Goal: Transaction & Acquisition: Purchase product/service

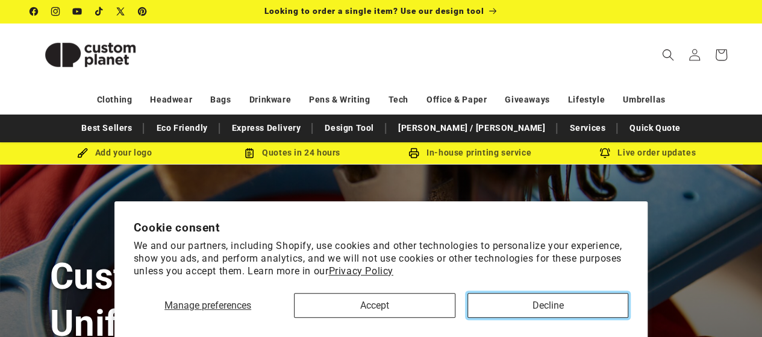
click at [527, 308] on button "Decline" at bounding box center [547, 305] width 161 height 25
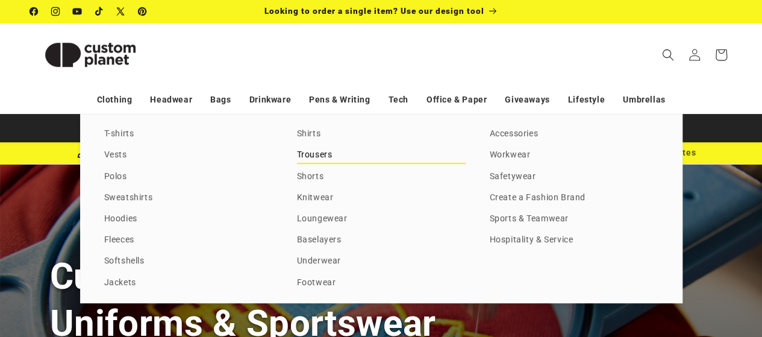
click at [330, 152] on link "Trousers" at bounding box center [381, 155] width 169 height 16
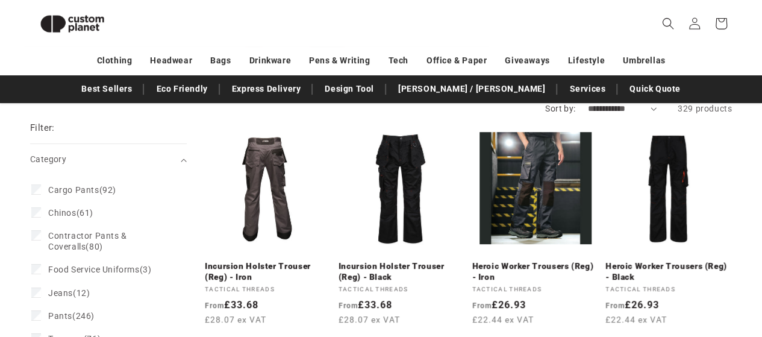
scroll to position [104, 0]
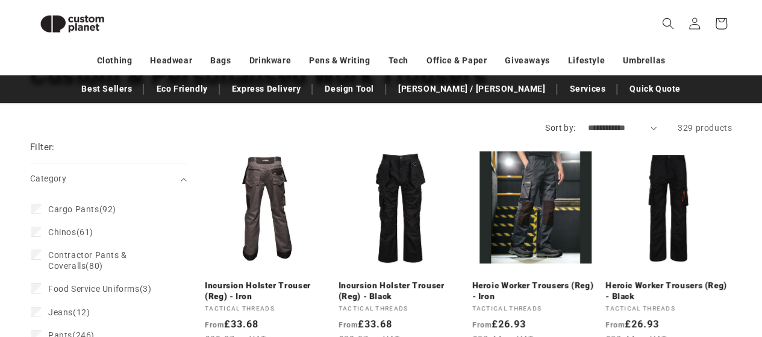
click at [656, 129] on select "**********" at bounding box center [621, 128] width 69 height 13
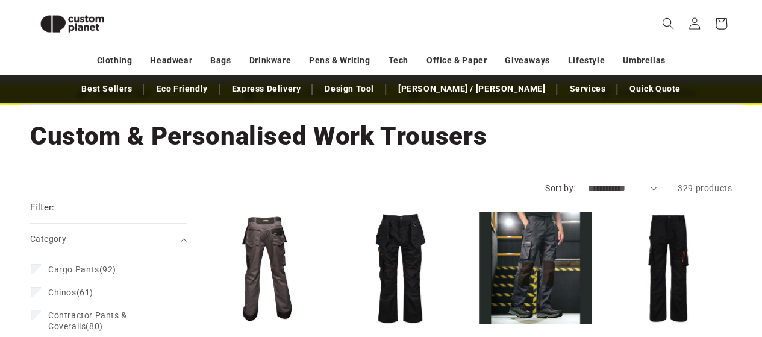
click at [647, 188] on select "**********" at bounding box center [621, 188] width 69 height 13
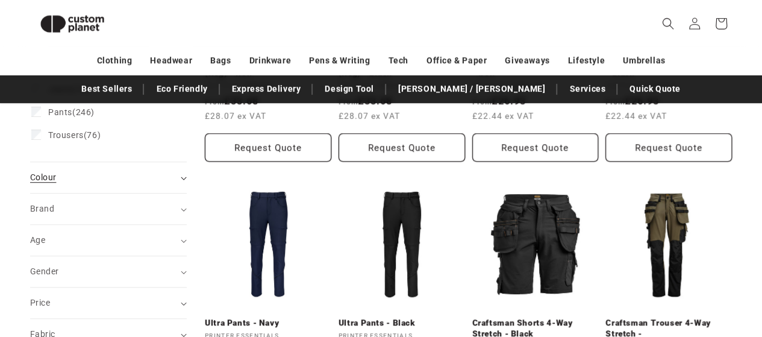
scroll to position [344, 0]
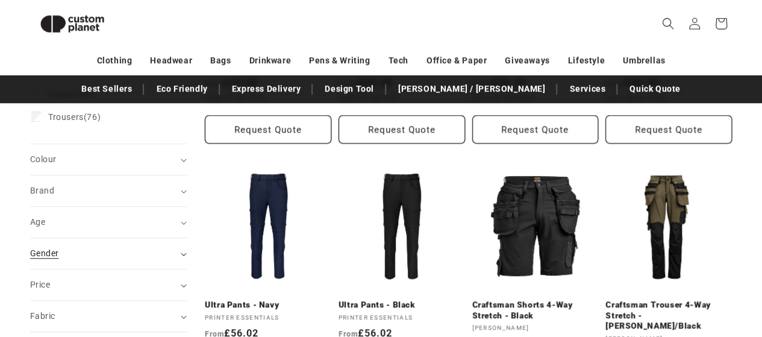
click at [84, 255] on div "Gender (0)" at bounding box center [103, 253] width 146 height 13
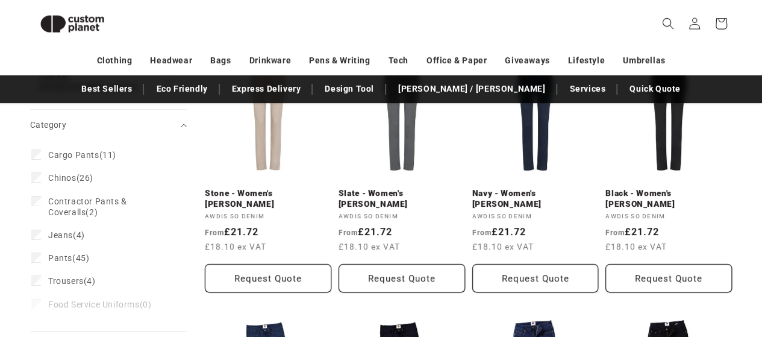
scroll to position [195, 0]
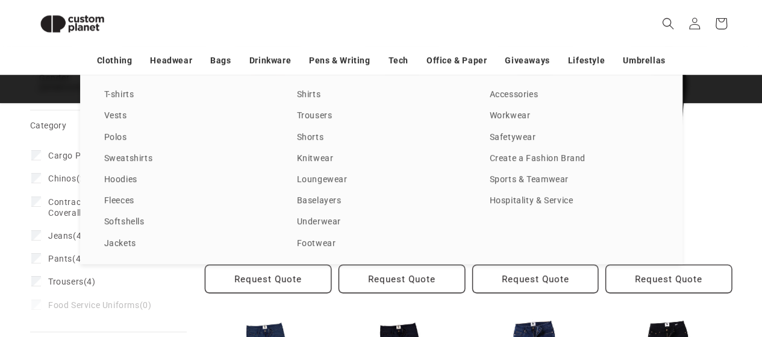
click at [37, 148] on div "T-shirts Vests Polos Sweatshirts Hoodies Fleeces Softshells Jackets Shirts Trou…" at bounding box center [381, 169] width 762 height 189
click at [36, 145] on div "T-shirts Vests Polos Sweatshirts Hoodies Fleeces Softshells Jackets Shirts Trou…" at bounding box center [381, 169] width 762 height 189
click at [727, 131] on div "T-shirts Vests Polos Sweatshirts Hoodies Fleeces Softshells Jackets Shirts Trou…" at bounding box center [381, 169] width 762 height 189
click at [36, 144] on div "T-shirts Vests Polos Sweatshirts Hoodies Fleeces Softshells Jackets Shirts Trou…" at bounding box center [381, 169] width 762 height 189
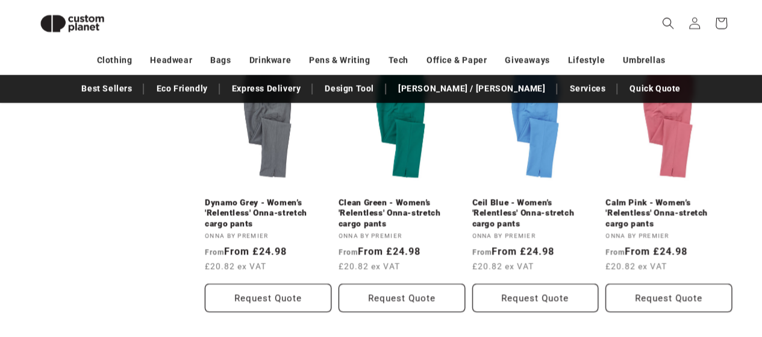
scroll to position [1339, 0]
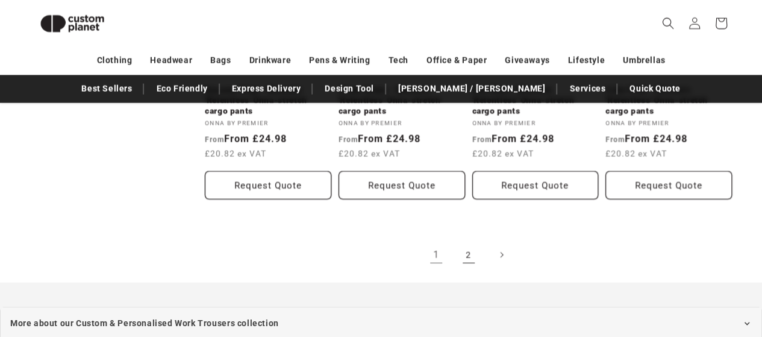
click at [470, 251] on link "2" at bounding box center [468, 254] width 26 height 26
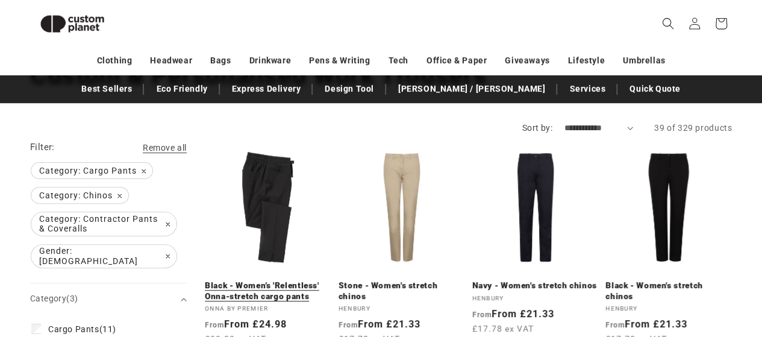
scroll to position [164, 0]
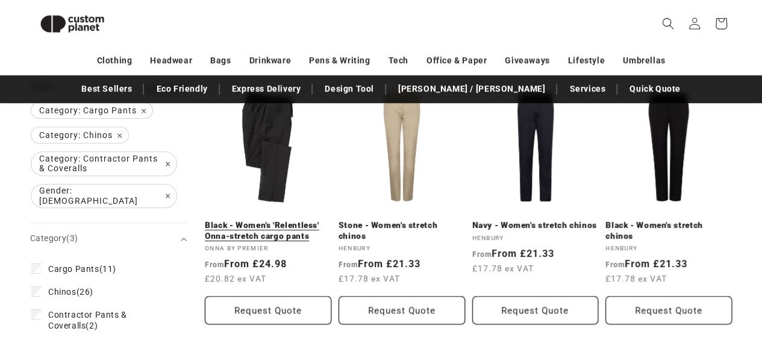
click at [269, 220] on link "Black - Women’s 'Relentless' Onna-stretch cargo pants" at bounding box center [268, 230] width 126 height 21
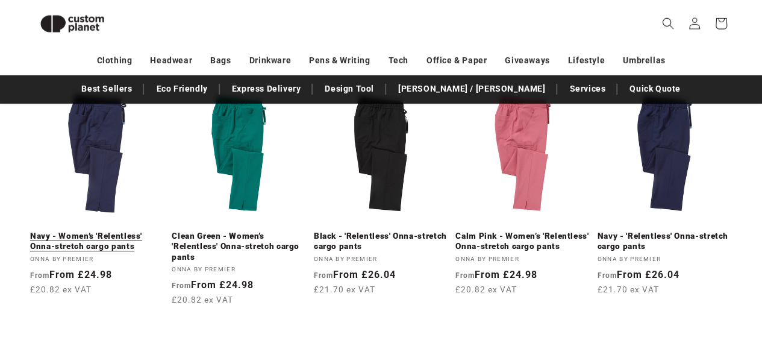
scroll to position [1971, 0]
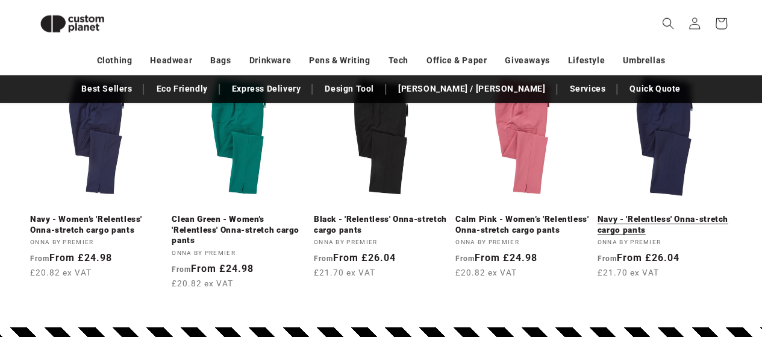
click at [662, 214] on link "Navy - 'Relentless' Onna-stretch cargo pants" at bounding box center [664, 224] width 134 height 21
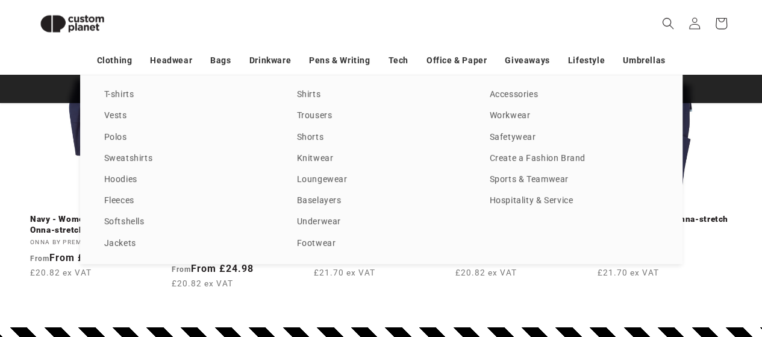
click at [701, 238] on div "T-shirts Vests Polos Sweatshirts Hoodies Fleeces Softshells Jackets Shirts Trou…" at bounding box center [381, 169] width 762 height 189
click at [719, 148] on div "T-shirts Vests Polos Sweatshirts Hoodies Fleeces Softshells Jackets Shirts Trou…" at bounding box center [381, 169] width 762 height 189
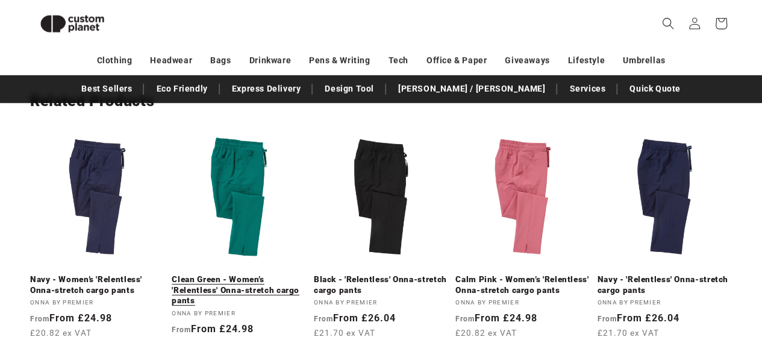
scroll to position [1850, 0]
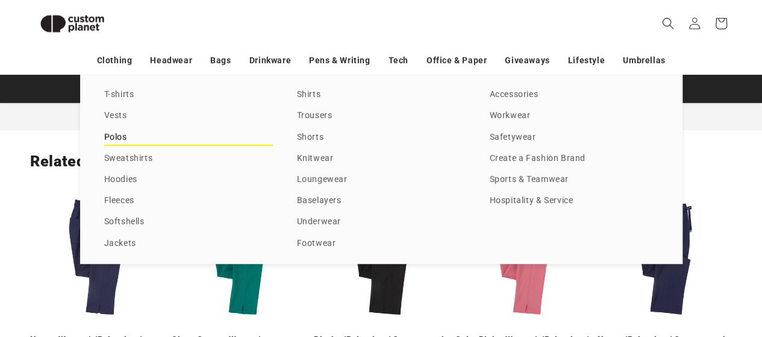
click at [109, 135] on link "Polos" at bounding box center [188, 137] width 169 height 16
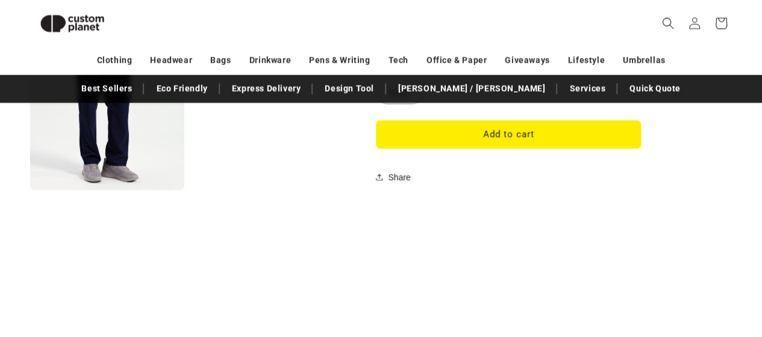
scroll to position [946, 0]
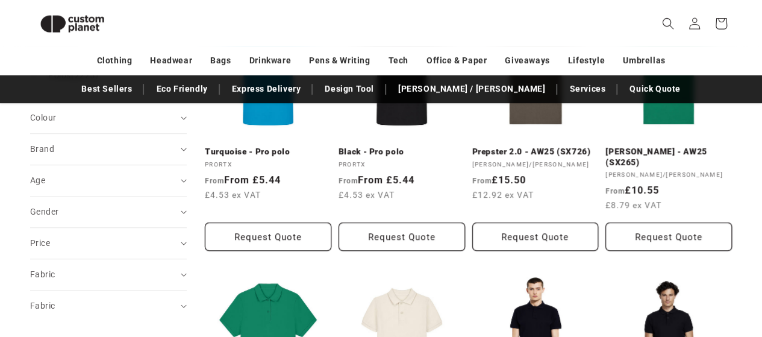
scroll to position [225, 0]
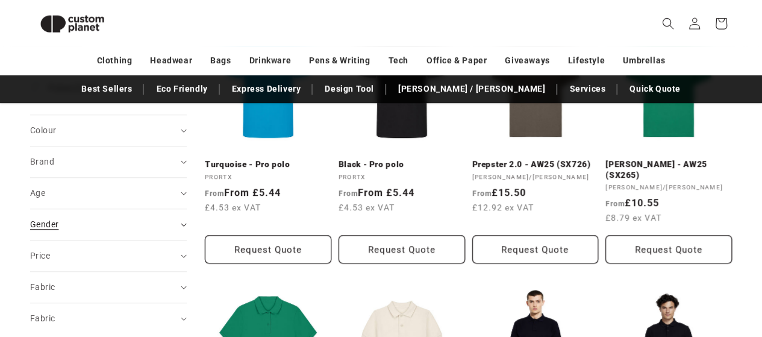
click at [37, 221] on span "Gender (0)" at bounding box center [44, 224] width 28 height 10
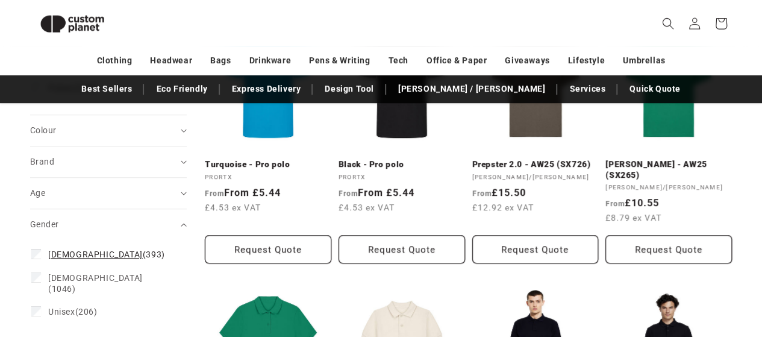
click at [53, 250] on span "[DEMOGRAPHIC_DATA]" at bounding box center [95, 254] width 95 height 10
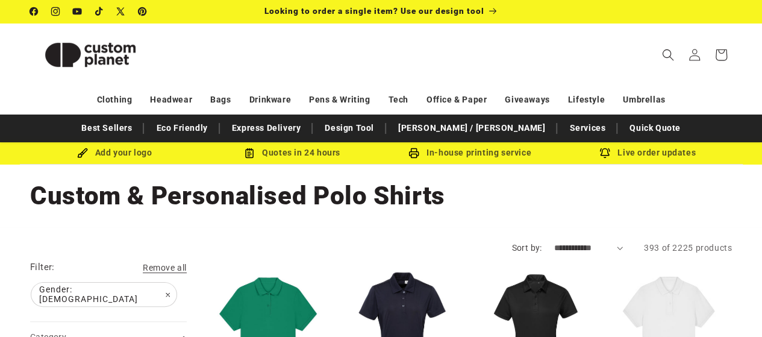
scroll to position [120, 0]
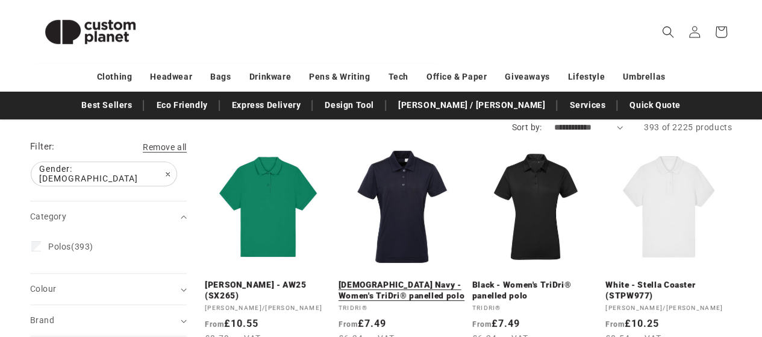
click at [407, 279] on link "French Navy - Women's TriDri® panelled polo" at bounding box center [401, 289] width 126 height 21
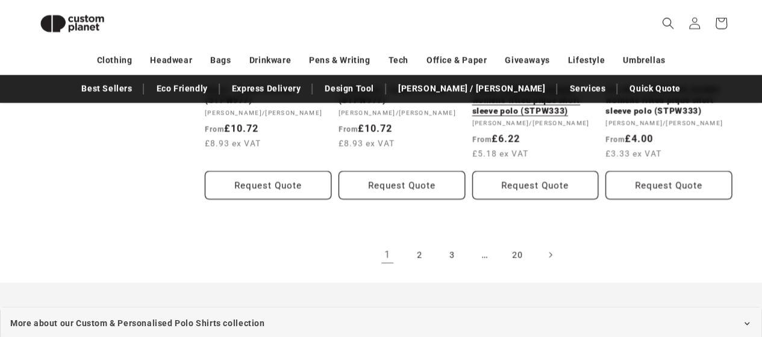
scroll to position [1368, 0]
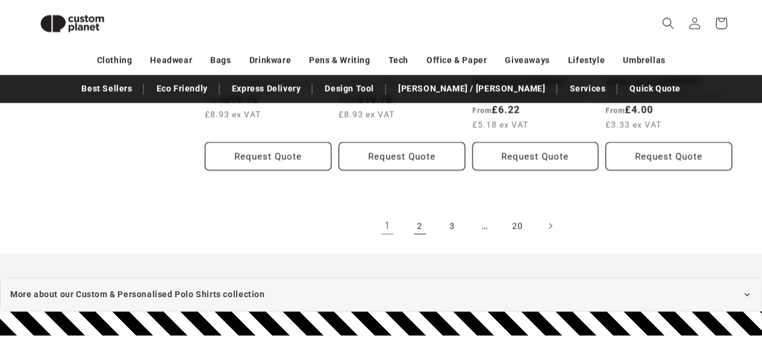
click at [420, 226] on link "2" at bounding box center [419, 226] width 26 height 26
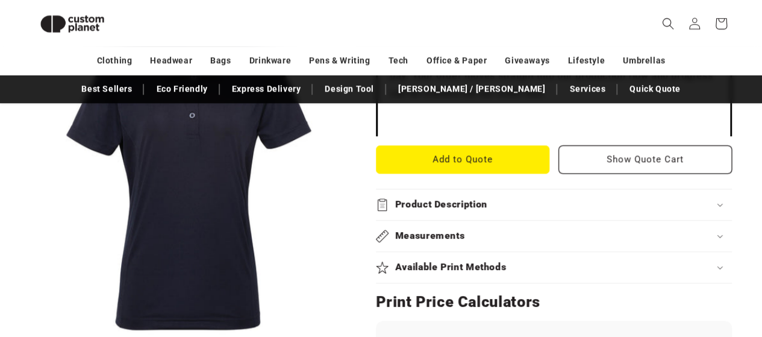
scroll to position [526, 0]
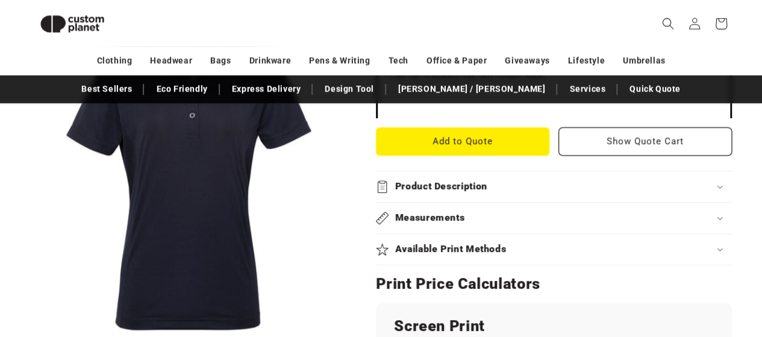
click at [446, 180] on h2 "Product Description" at bounding box center [441, 186] width 92 height 13
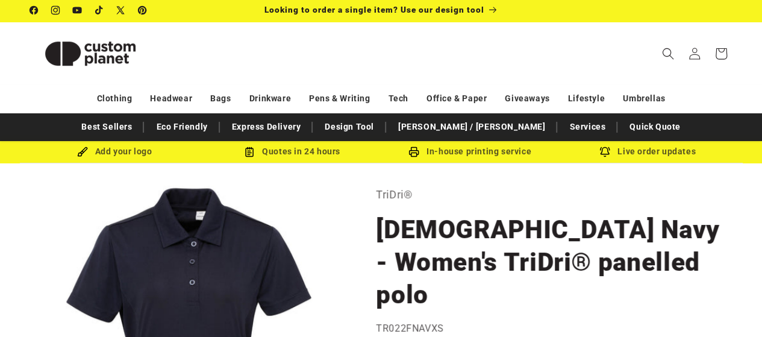
scroll to position [0, 0]
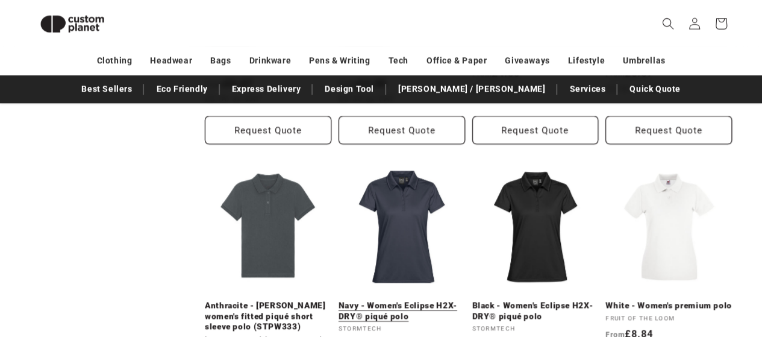
scroll to position [706, 0]
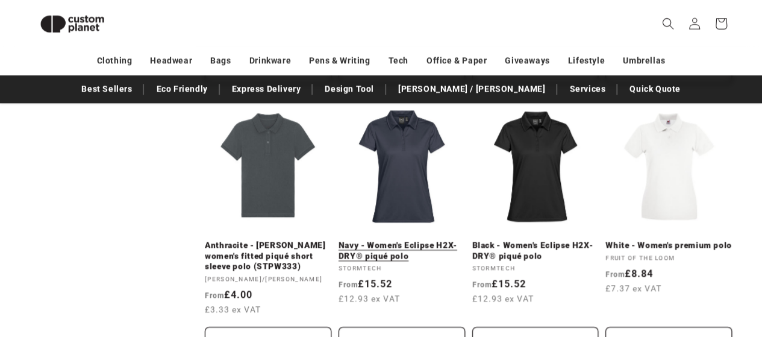
click at [397, 240] on link "Navy - Women's Eclipse H2X-DRY® piqué polo" at bounding box center [401, 250] width 126 height 21
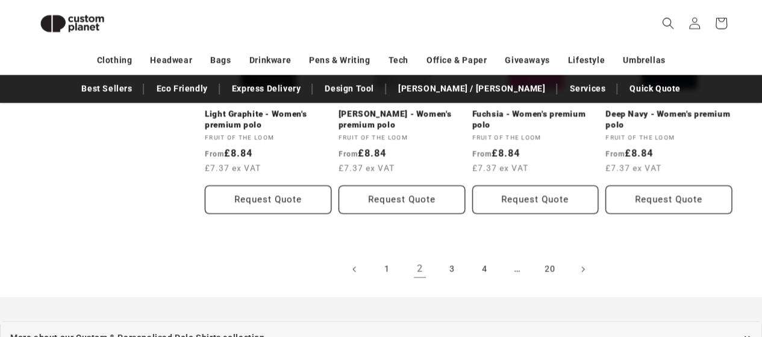
scroll to position [1368, 0]
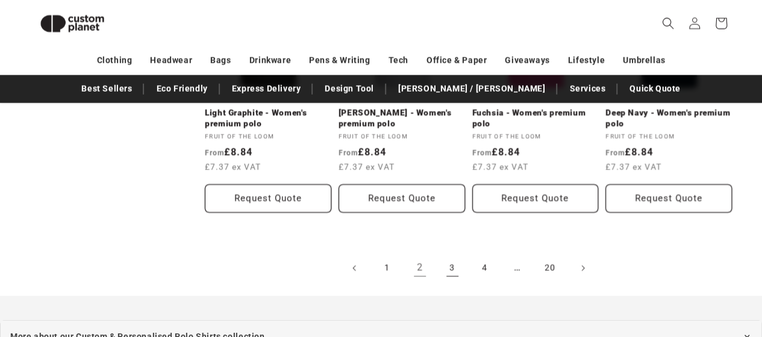
click at [453, 255] on link "3" at bounding box center [452, 268] width 26 height 26
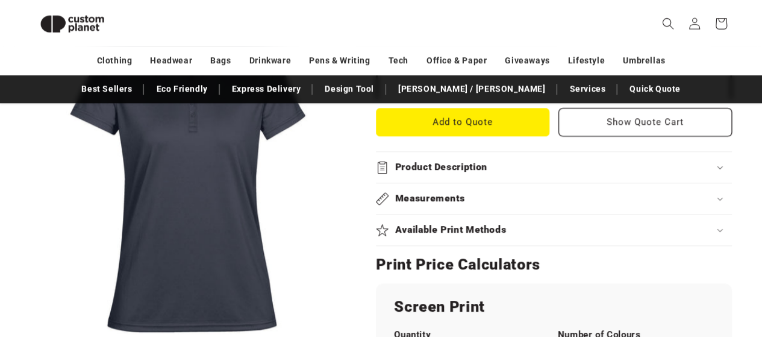
scroll to position [526, 0]
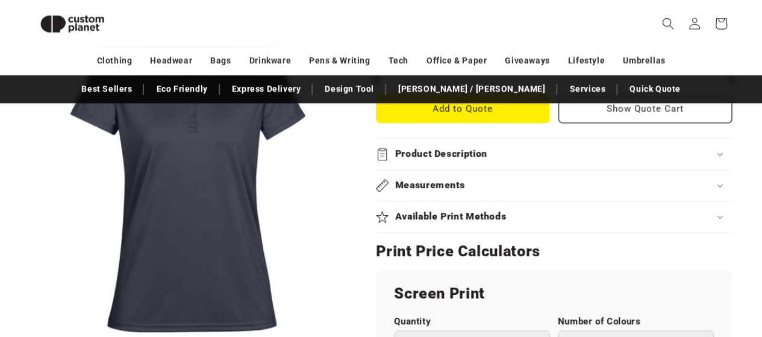
click at [467, 154] on h2 "Product Description" at bounding box center [441, 154] width 92 height 13
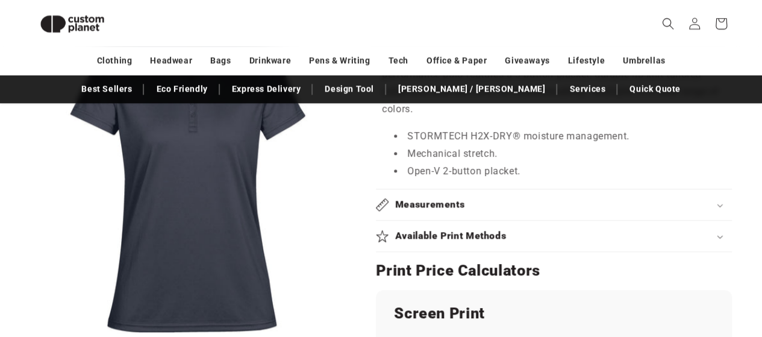
scroll to position [405, 0]
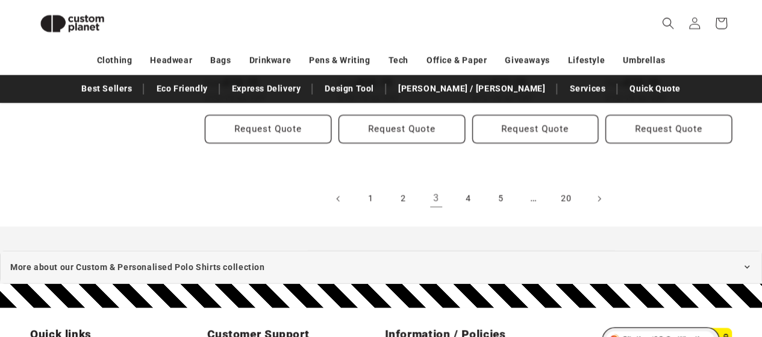
scroll to position [1368, 0]
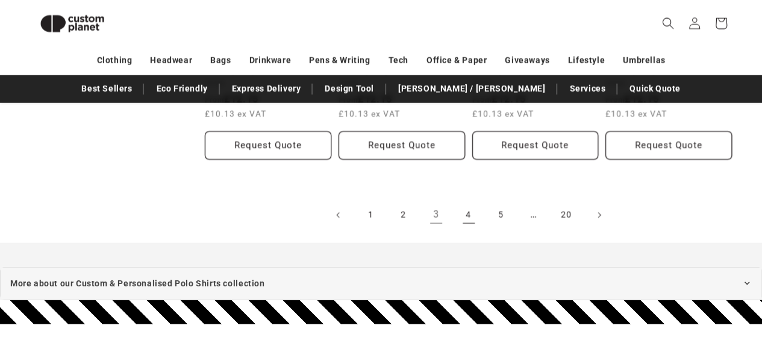
click at [473, 214] on link "4" at bounding box center [468, 215] width 26 height 26
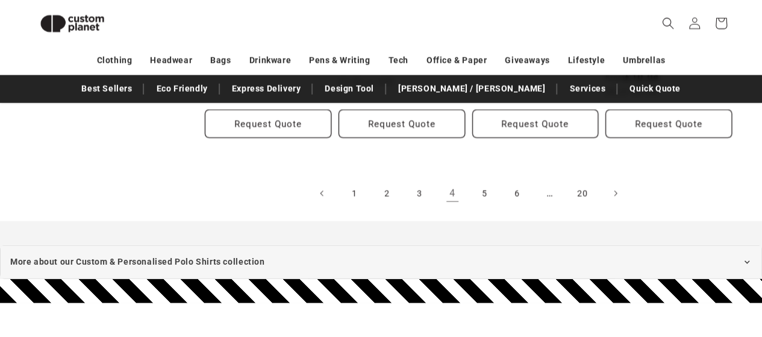
scroll to position [1428, 0]
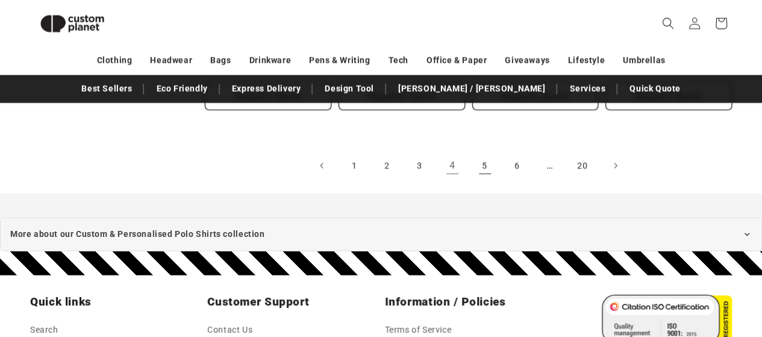
click at [486, 158] on link "5" at bounding box center [484, 165] width 26 height 26
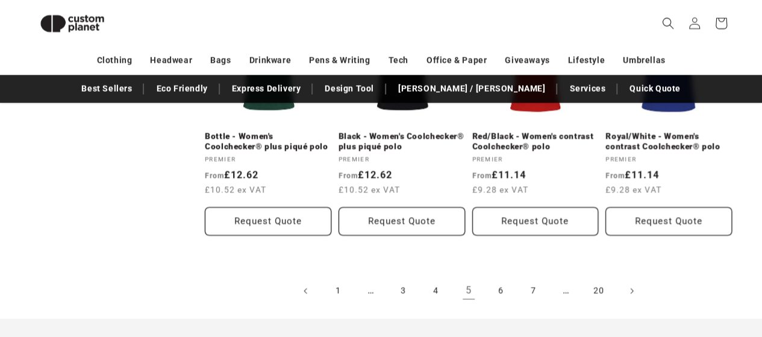
scroll to position [1308, 0]
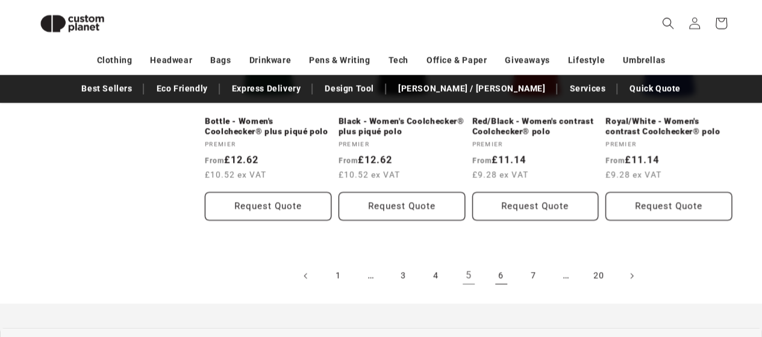
click at [497, 279] on link "6" at bounding box center [501, 275] width 26 height 26
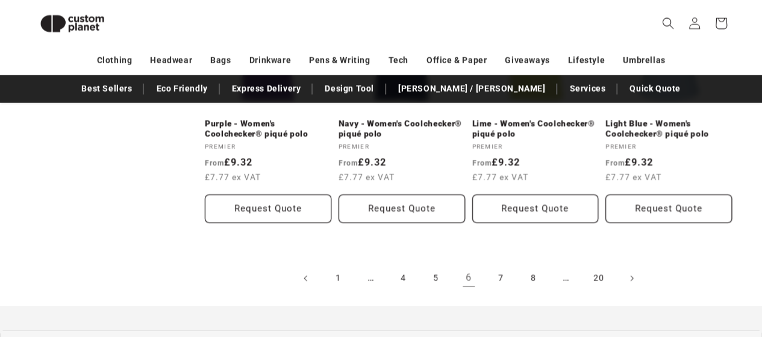
scroll to position [1308, 0]
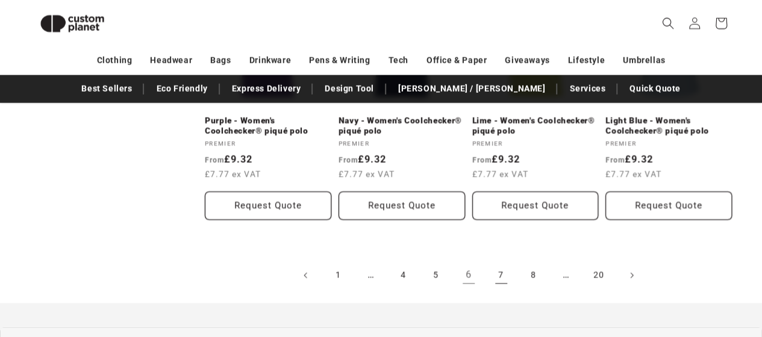
click at [497, 273] on link "7" at bounding box center [501, 275] width 26 height 26
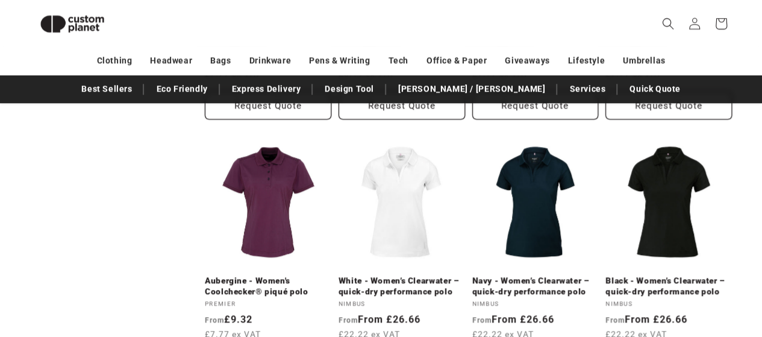
scroll to position [646, 0]
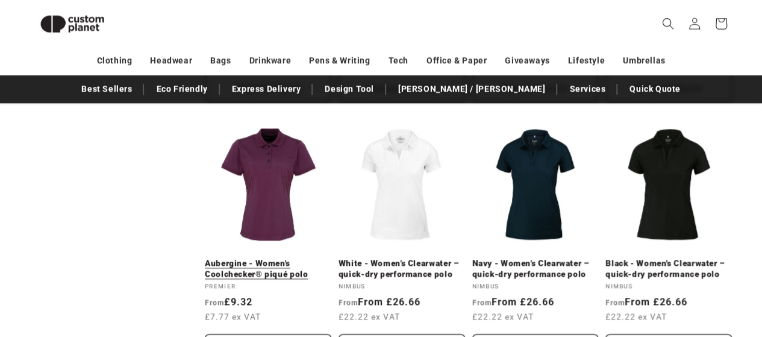
click at [270, 258] on link "Aubergine - Women's Coolchecker® piqué polo" at bounding box center [268, 268] width 126 height 21
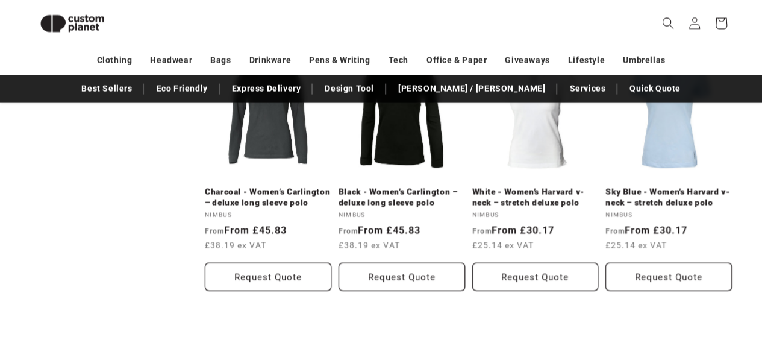
scroll to position [1308, 0]
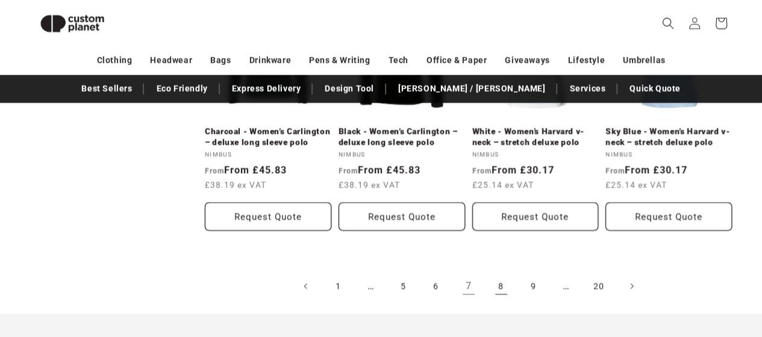
click at [495, 282] on link "8" at bounding box center [501, 286] width 26 height 26
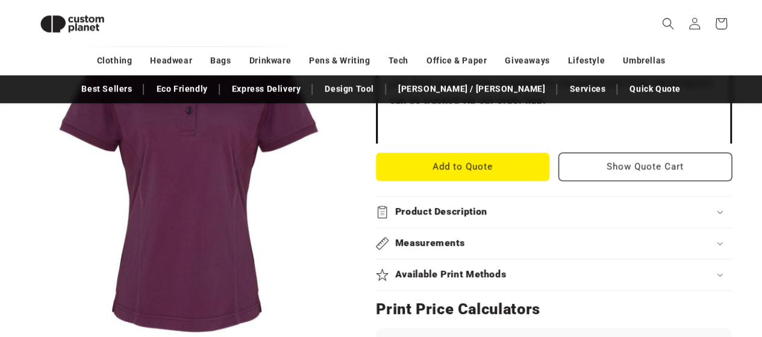
scroll to position [526, 0]
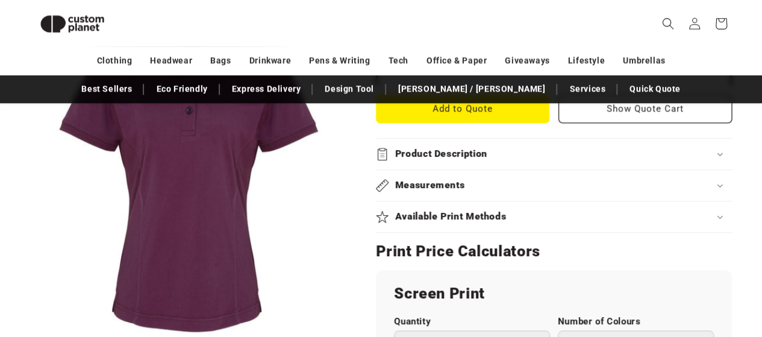
click at [403, 149] on h2 "Product Description" at bounding box center [441, 154] width 92 height 13
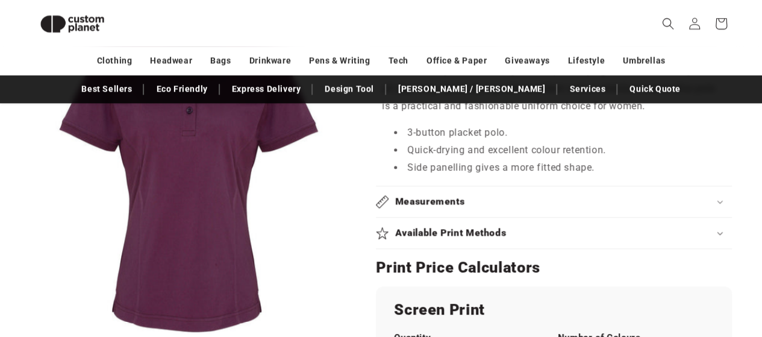
scroll to position [706, 0]
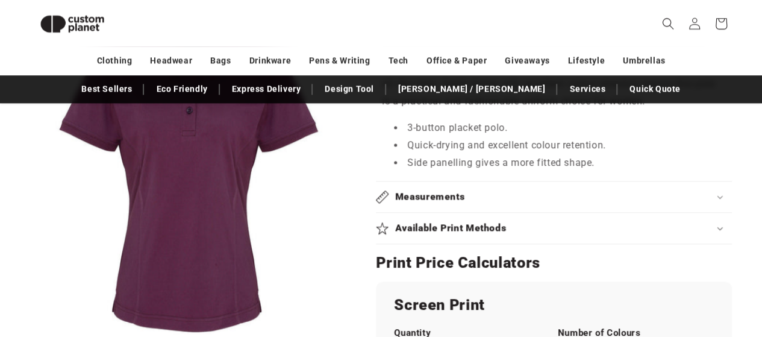
click at [439, 197] on h2 "Measurements" at bounding box center [430, 196] width 70 height 13
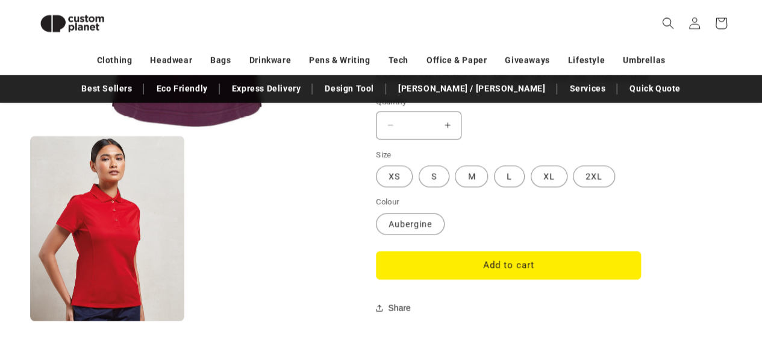
scroll to position [1308, 0]
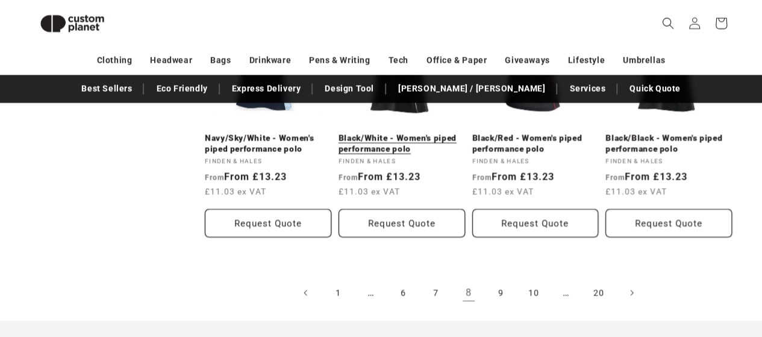
scroll to position [1308, 0]
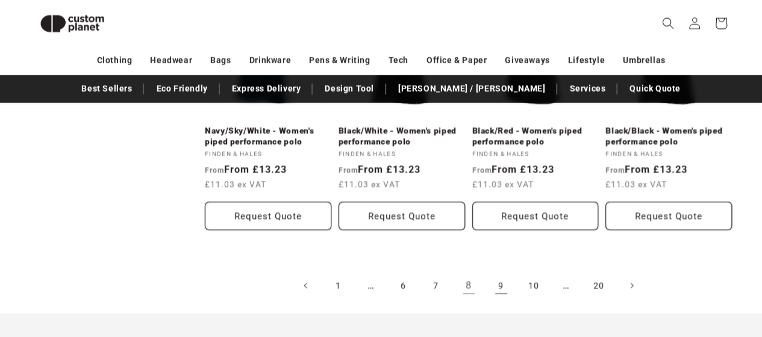
click at [502, 287] on link "9" at bounding box center [501, 285] width 26 height 26
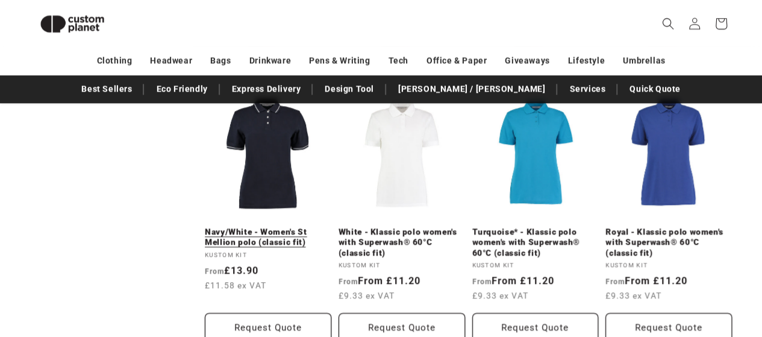
scroll to position [706, 0]
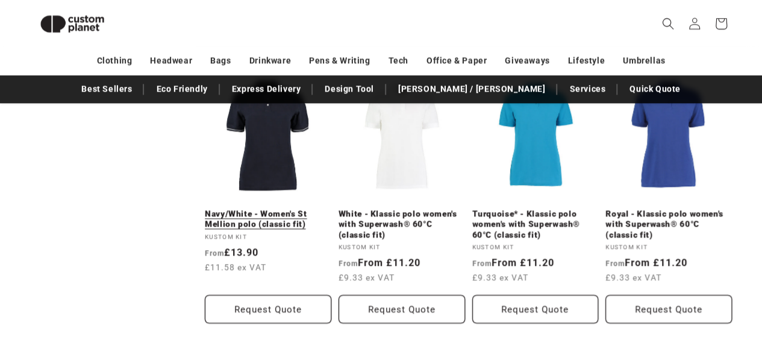
click at [262, 208] on link "Navy/White - Women's St Mellion polo (classic fit)" at bounding box center [268, 218] width 126 height 21
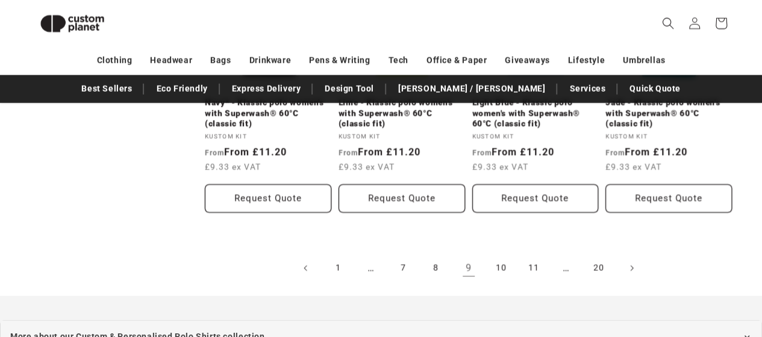
scroll to position [1368, 0]
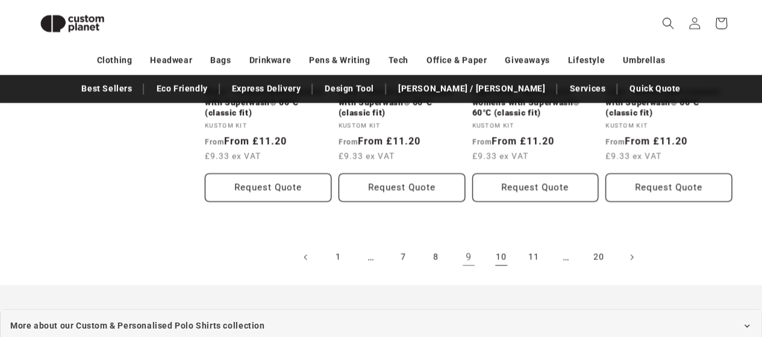
click at [494, 258] on link "10" at bounding box center [501, 257] width 26 height 26
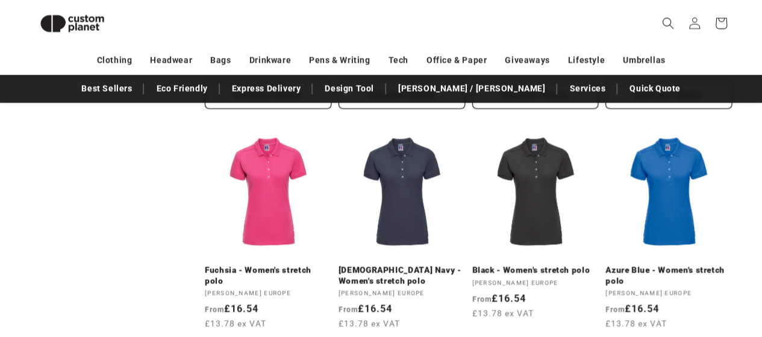
scroll to position [1187, 0]
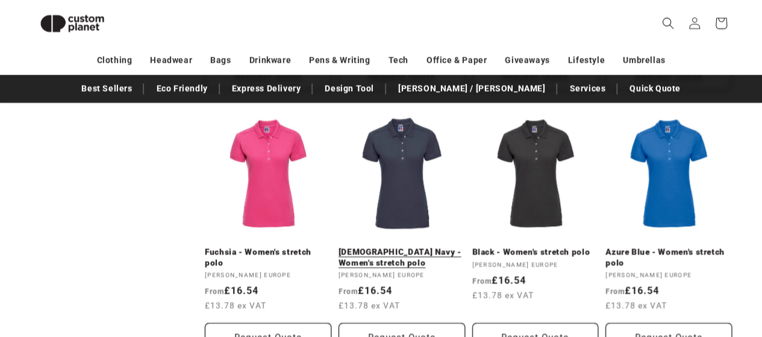
click at [396, 247] on link "French Navy - Women's stretch polo" at bounding box center [401, 257] width 126 height 21
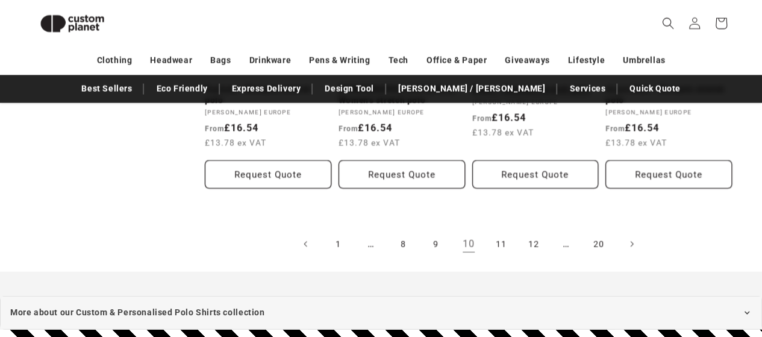
scroll to position [1368, 0]
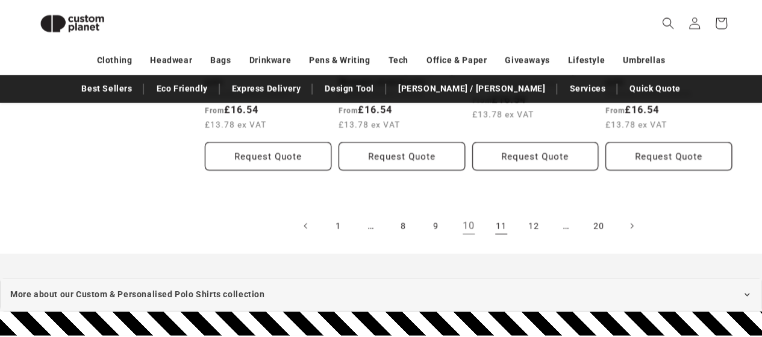
click at [493, 226] on link "11" at bounding box center [501, 226] width 26 height 26
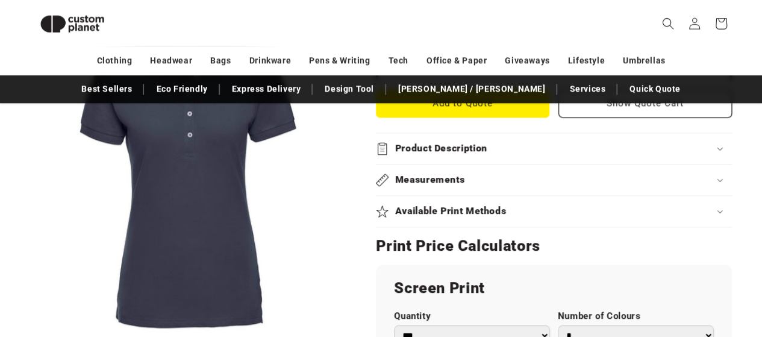
scroll to position [464, 0]
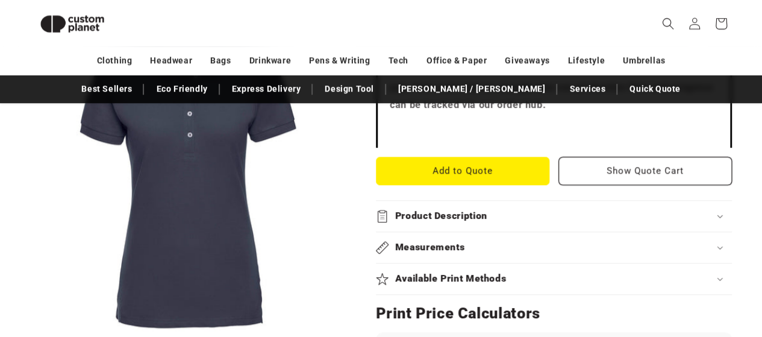
click at [420, 214] on h2 "Product Description" at bounding box center [441, 216] width 92 height 13
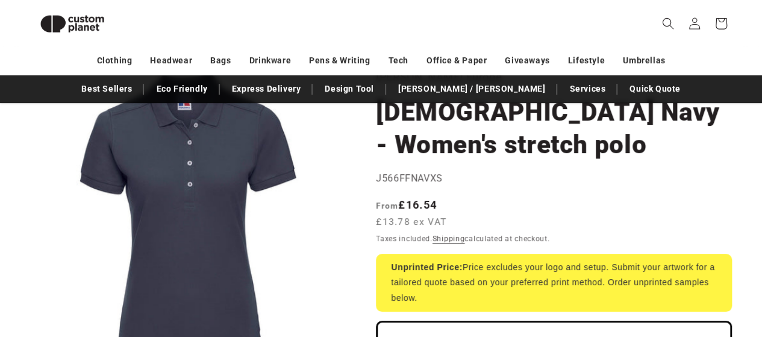
scroll to position [0, 0]
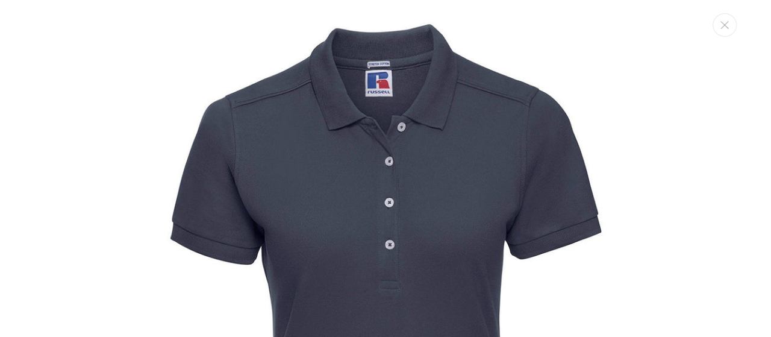
scroll to position [12, 0]
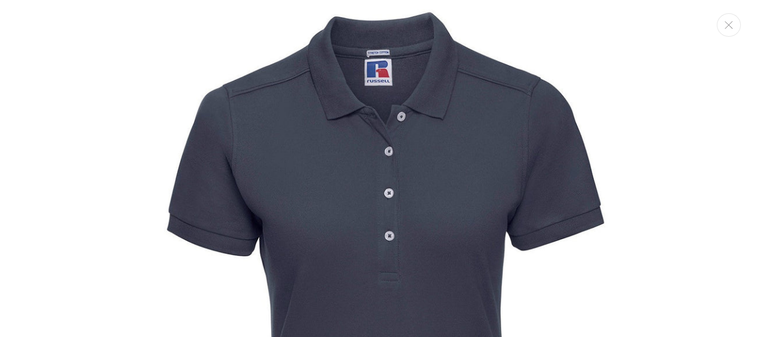
click at [346, 155] on img "Media gallery" at bounding box center [385, 319] width 638 height 638
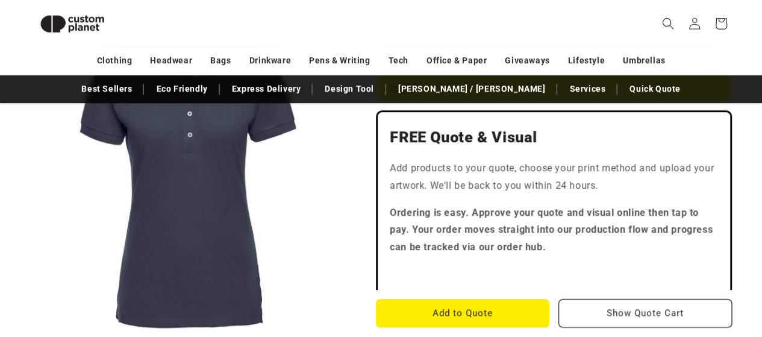
scroll to position [317, 0]
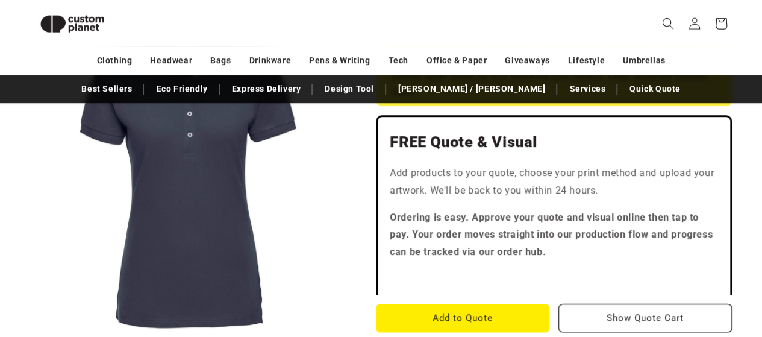
click at [30, 334] on button "Open media 1 in modal" at bounding box center [30, 334] width 0 height 0
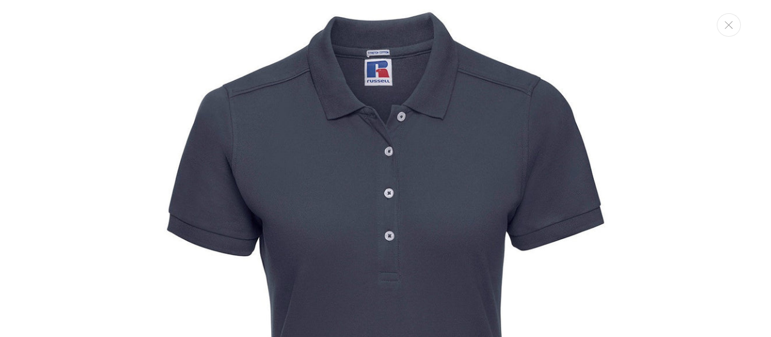
click at [427, 196] on img "Media gallery" at bounding box center [385, 319] width 638 height 638
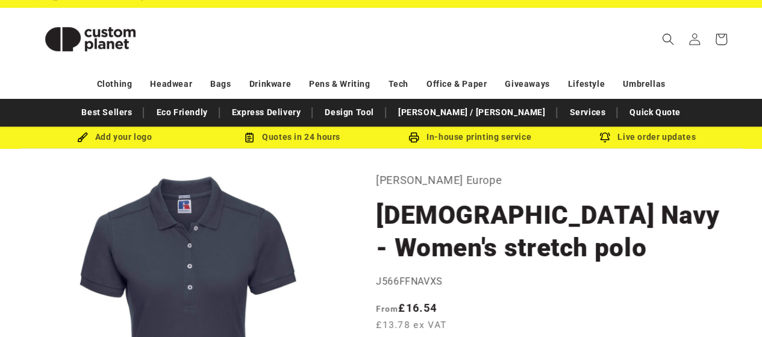
scroll to position [0, 0]
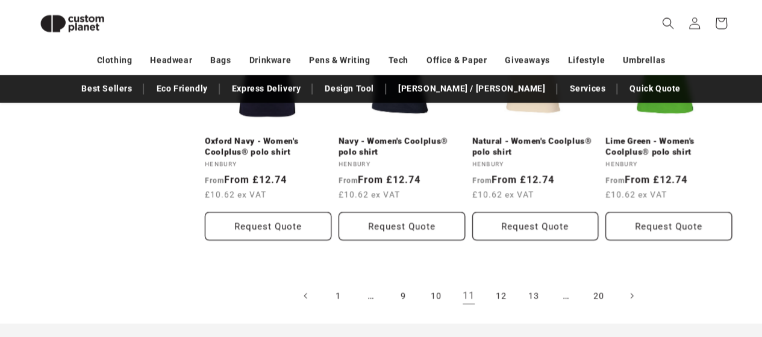
scroll to position [1308, 0]
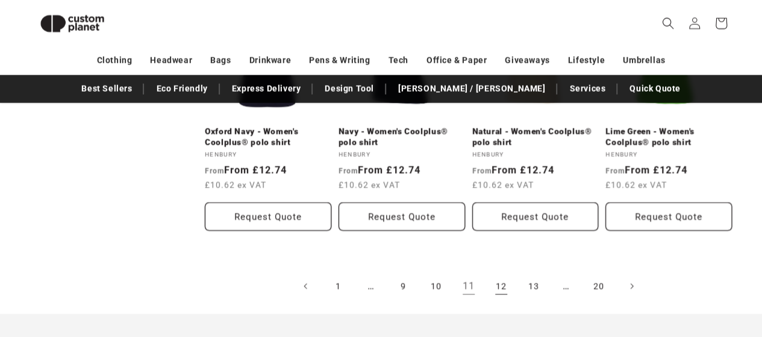
click at [501, 279] on link "12" at bounding box center [501, 286] width 26 height 26
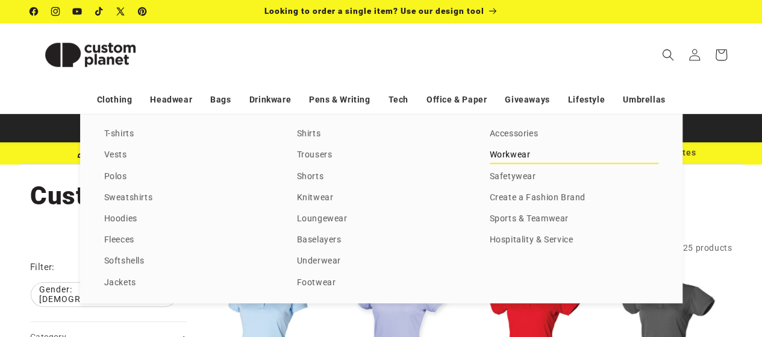
click at [503, 157] on link "Workwear" at bounding box center [573, 155] width 169 height 16
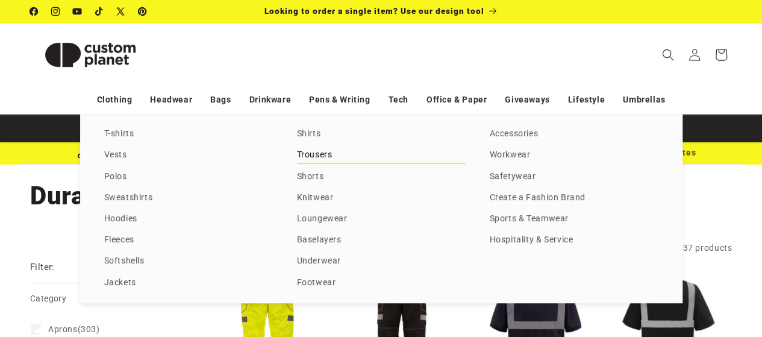
click at [316, 156] on link "Trousers" at bounding box center [381, 155] width 169 height 16
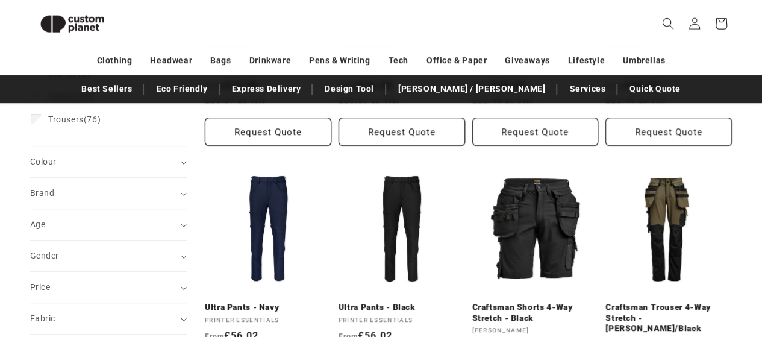
scroll to position [344, 0]
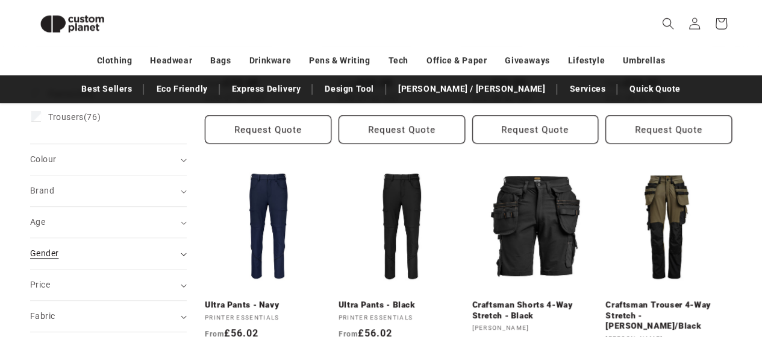
click at [63, 247] on div "Gender (0)" at bounding box center [103, 253] width 146 height 13
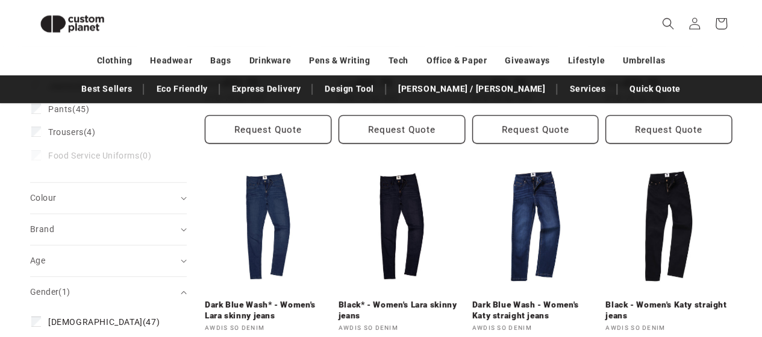
scroll to position [376, 0]
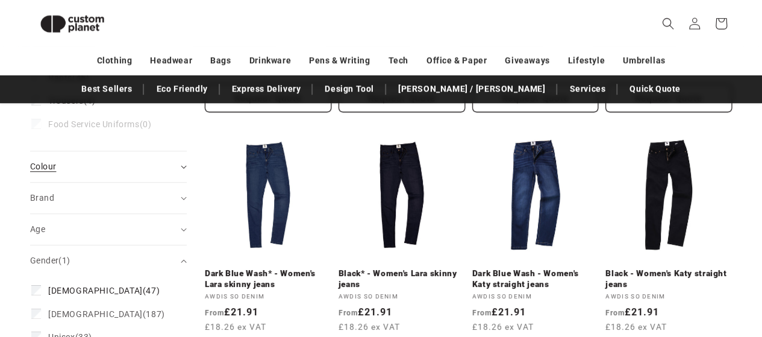
click at [72, 160] on div "Colour (0)" at bounding box center [103, 166] width 146 height 13
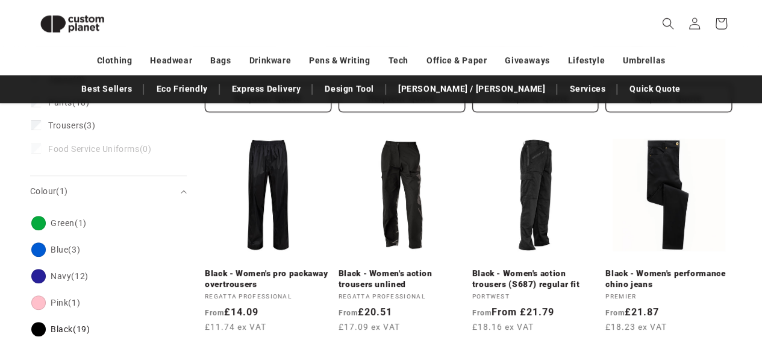
scroll to position [400, 0]
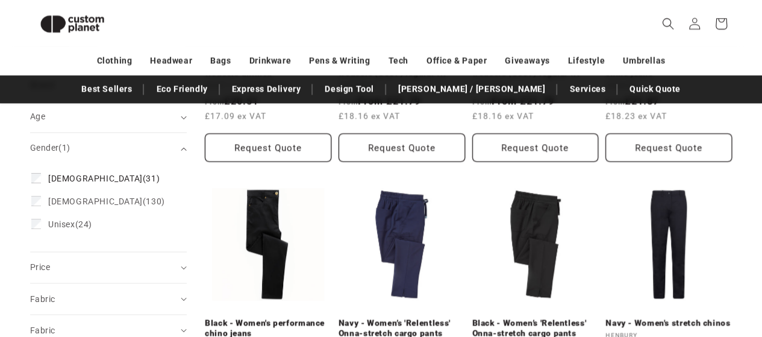
scroll to position [907, 0]
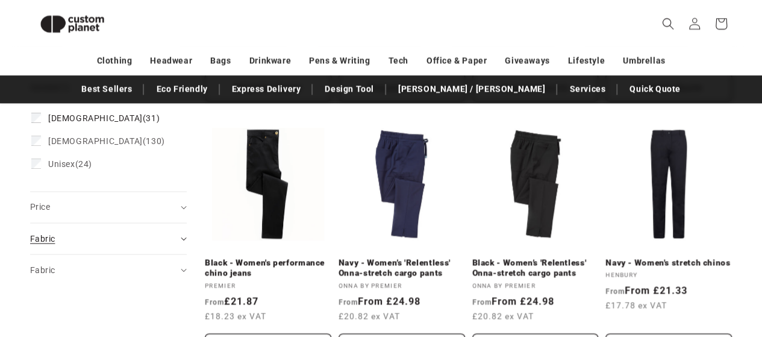
click at [52, 233] on span "Fabric (0)" at bounding box center [42, 238] width 25 height 10
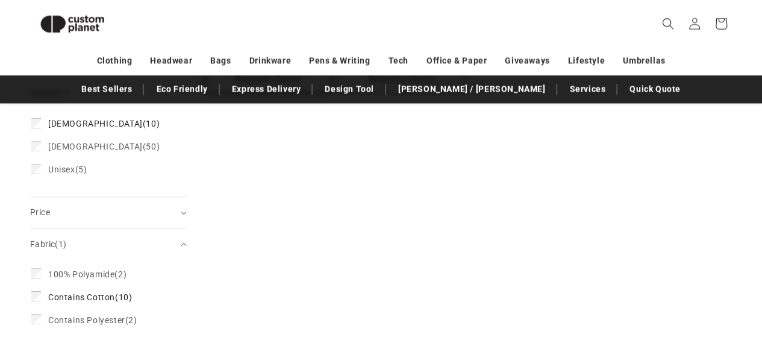
scroll to position [946, 0]
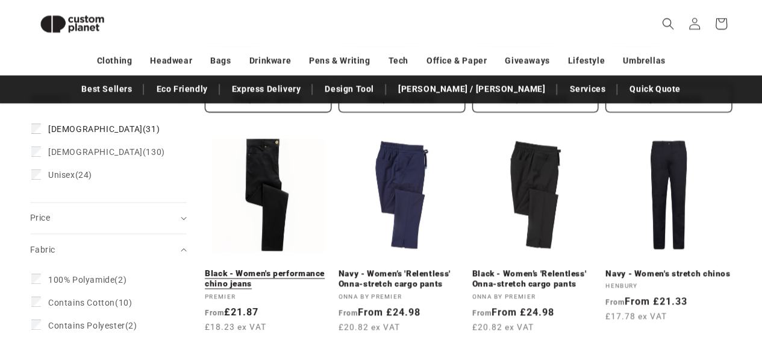
scroll to position [922, 0]
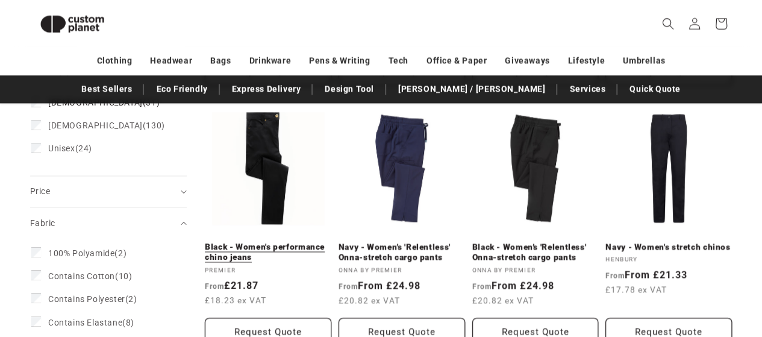
click at [265, 241] on link "Black - Women's performance chino jeans" at bounding box center [268, 251] width 126 height 21
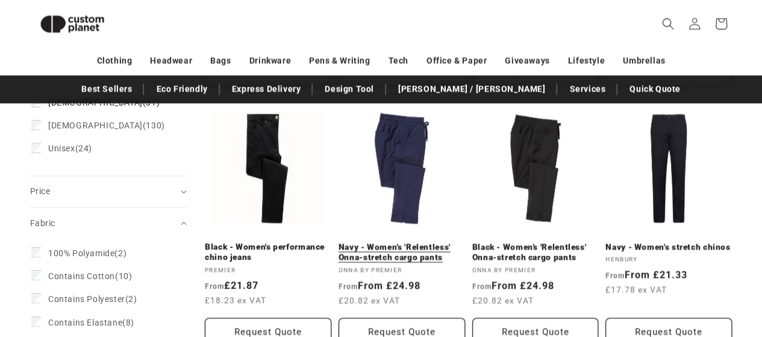
click at [401, 241] on link "Navy - Women’s 'Relentless' Onna-stretch cargo pants" at bounding box center [401, 251] width 126 height 21
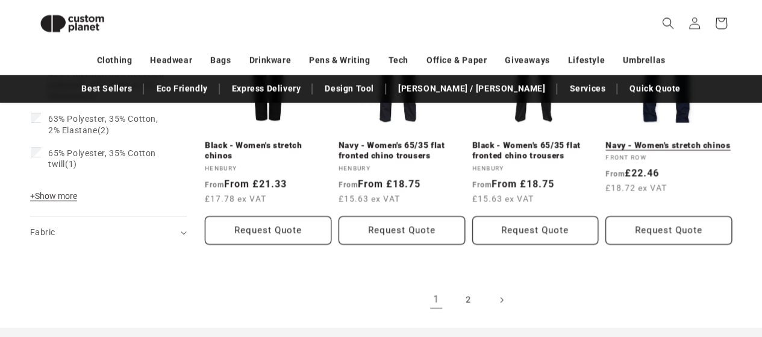
scroll to position [1344, 0]
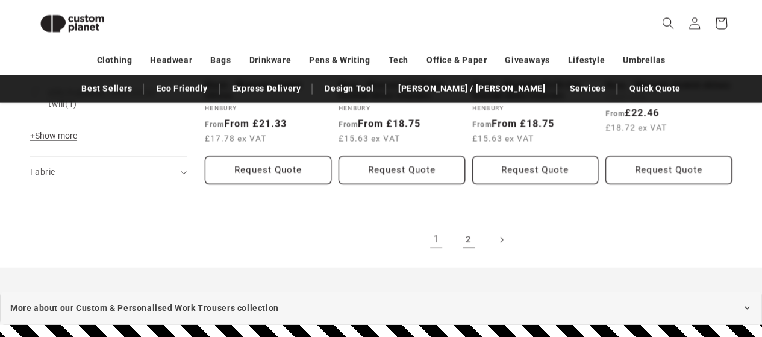
click at [462, 240] on link "2" at bounding box center [468, 239] width 26 height 26
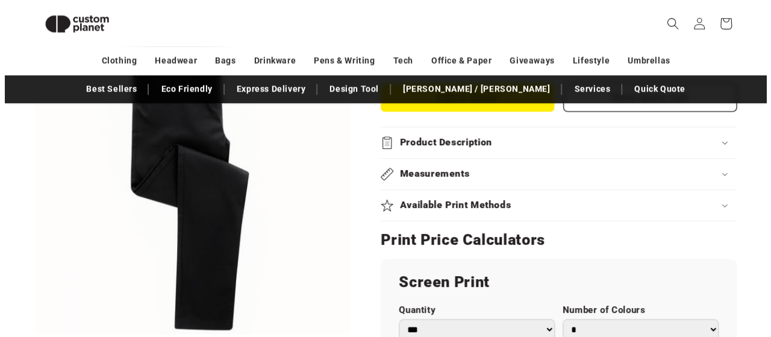
scroll to position [526, 0]
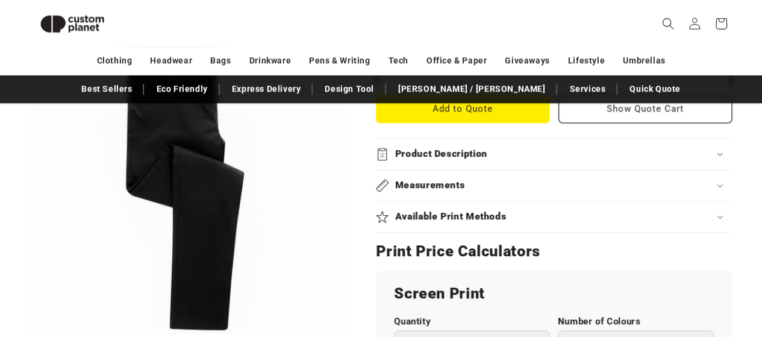
drag, startPoint x: 250, startPoint y: 288, endPoint x: 259, endPoint y: 234, distance: 54.8
click at [30, 334] on button "Open media 1 in modal" at bounding box center [30, 334] width 0 height 0
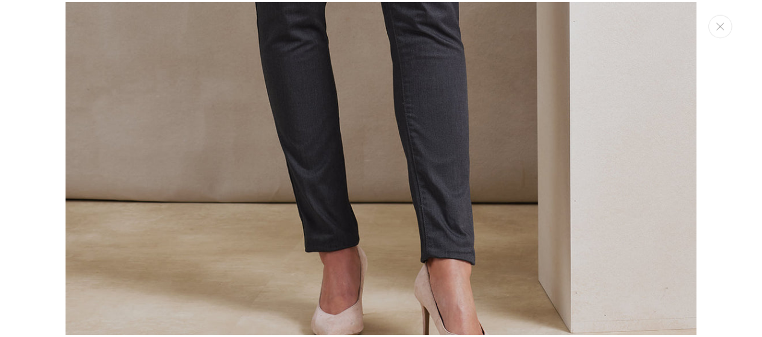
scroll to position [1036, 0]
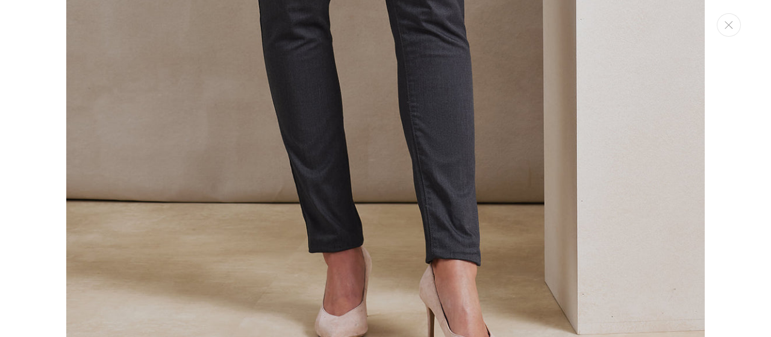
click at [718, 141] on div "Media gallery" at bounding box center [385, 168] width 771 height 337
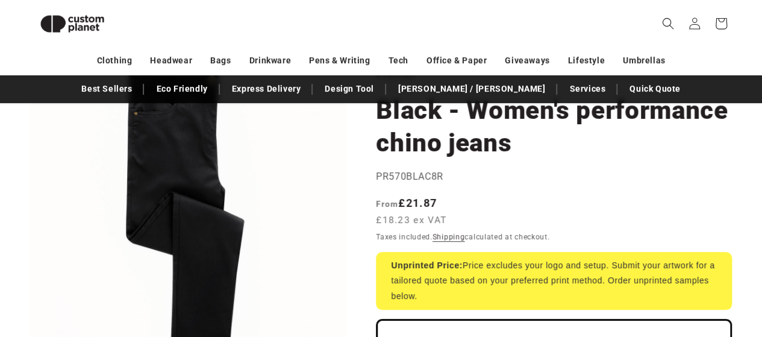
scroll to position [0, 0]
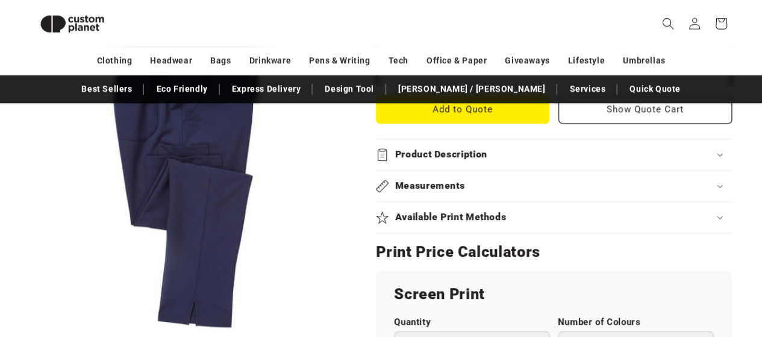
scroll to position [465, 0]
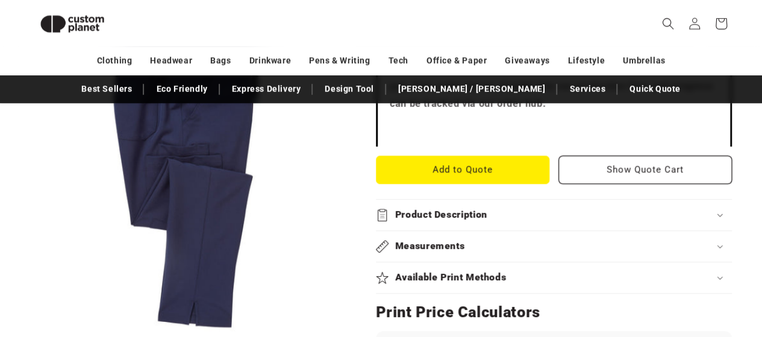
click at [419, 213] on h2 "Product Description" at bounding box center [441, 214] width 92 height 13
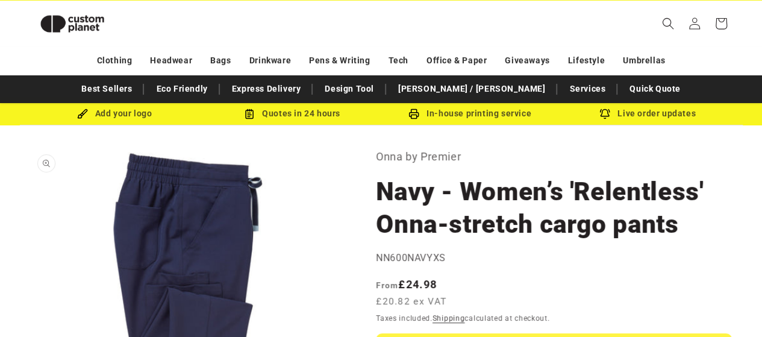
scroll to position [0, 0]
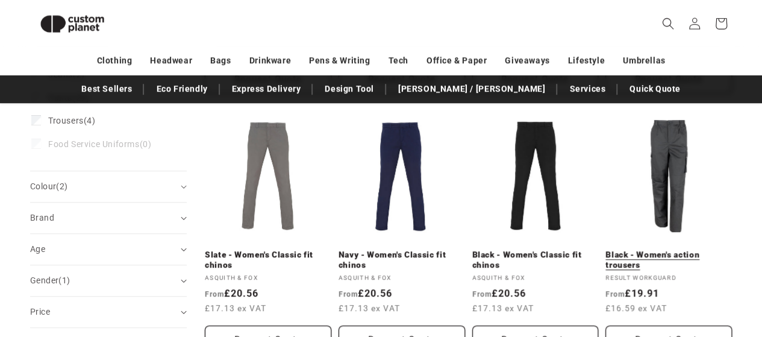
scroll to position [345, 0]
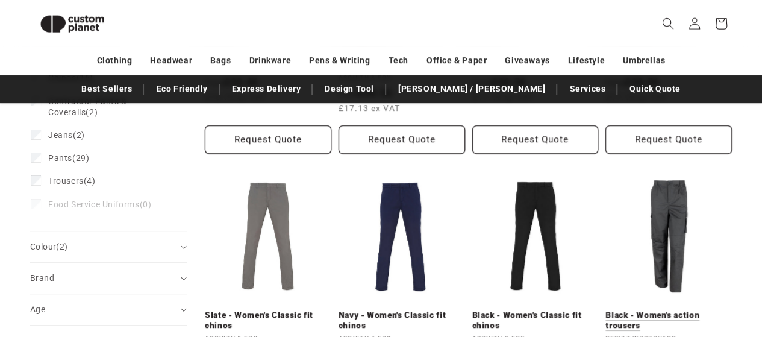
click at [659, 309] on link "Black - Women's action trousers" at bounding box center [668, 319] width 126 height 21
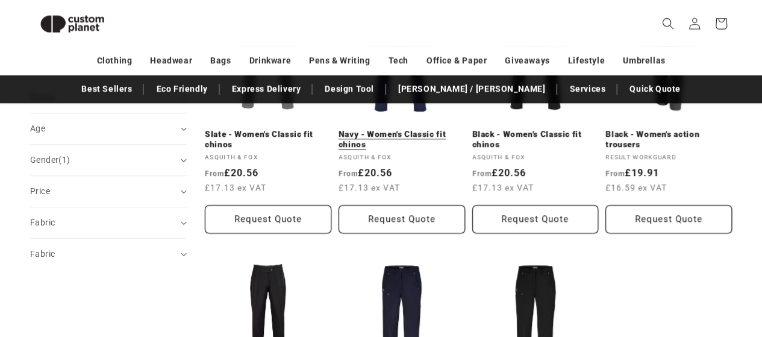
scroll to position [646, 0]
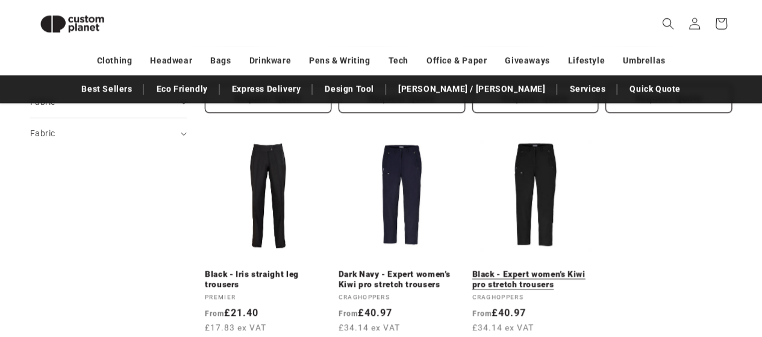
click at [527, 269] on link "Black - Expert women’s Kiwi pro stretch trousers" at bounding box center [535, 279] width 126 height 21
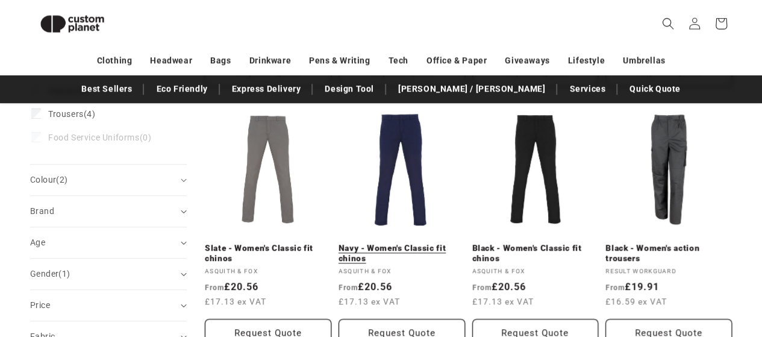
scroll to position [345, 0]
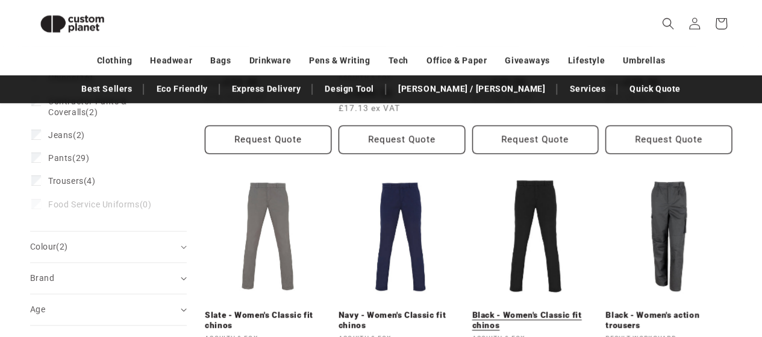
click at [516, 309] on link "Black - Women's Classic fit chinos" at bounding box center [535, 319] width 126 height 21
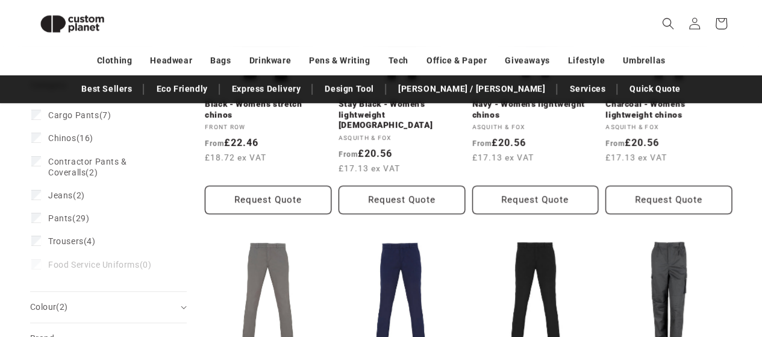
scroll to position [225, 0]
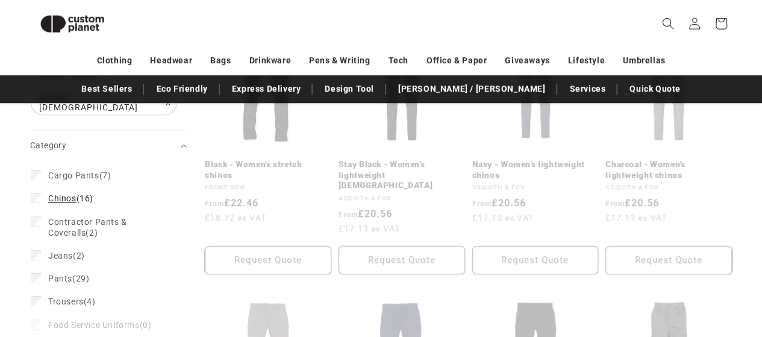
click at [37, 187] on label "Chinos (16) Chinos (16 products)" at bounding box center [104, 198] width 147 height 23
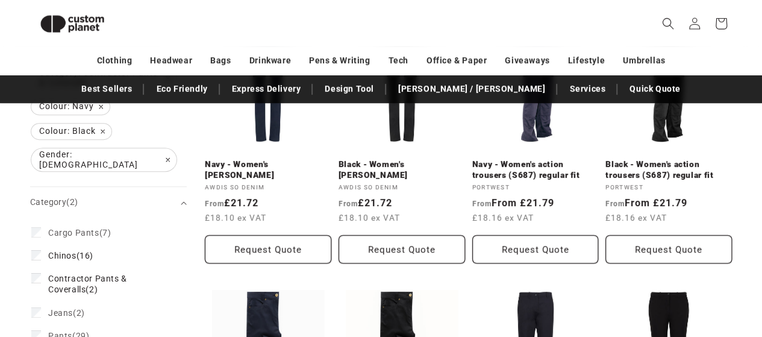
click at [36, 197] on span "Category (2)" at bounding box center [54, 202] width 48 height 10
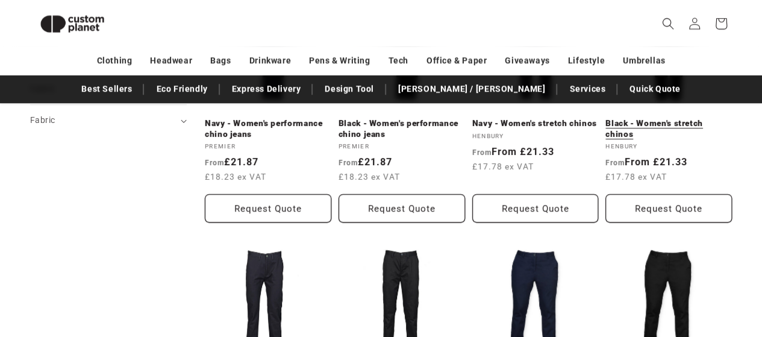
scroll to position [646, 0]
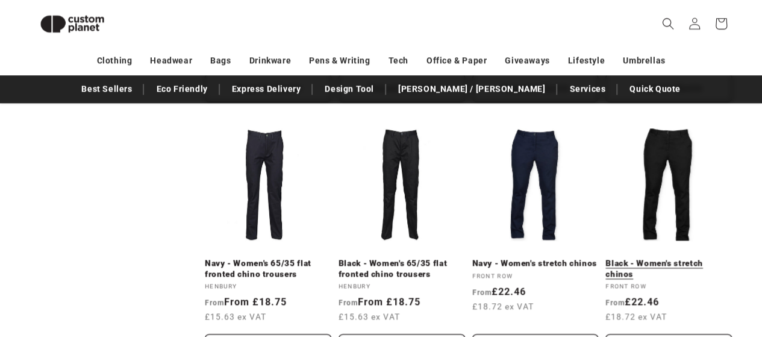
click at [650, 258] on link "Black - Women's stretch chinos" at bounding box center [668, 268] width 126 height 21
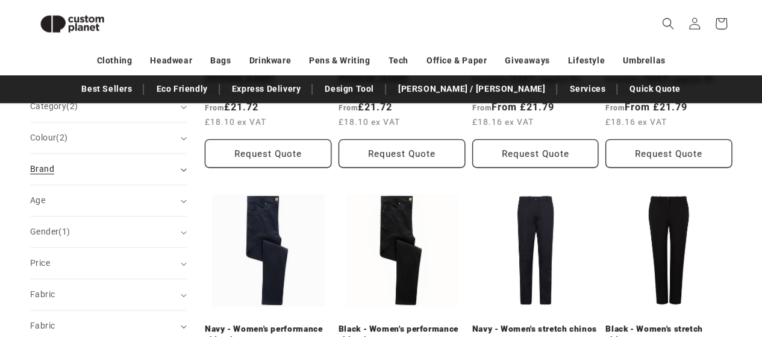
scroll to position [344, 0]
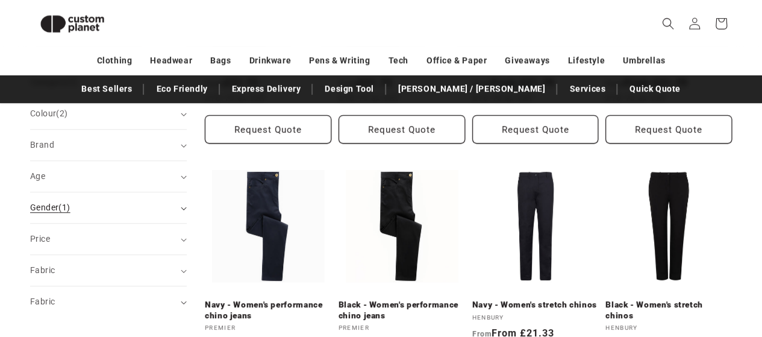
click at [84, 201] on div "Gender (1)" at bounding box center [103, 207] width 146 height 13
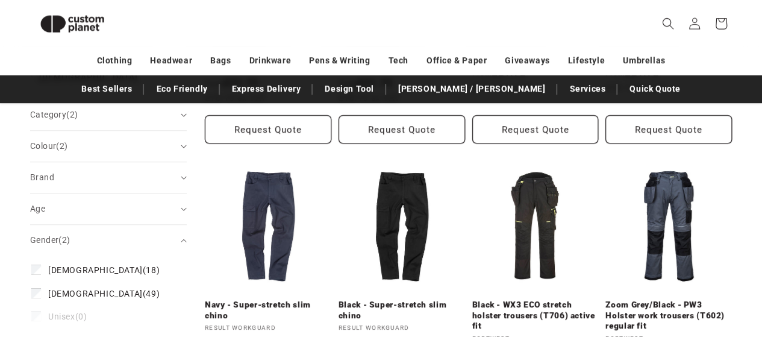
click at [36, 229] on summary "Gender (2)" at bounding box center [108, 240] width 157 height 31
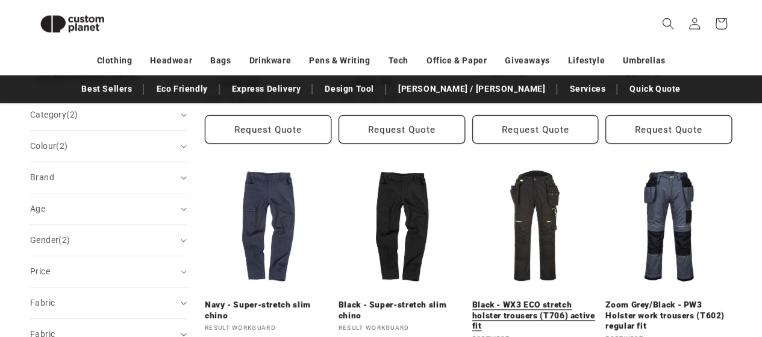
click at [518, 299] on link "Black - WX3 ECO stretch holster trousers (T706) active fit" at bounding box center [535, 315] width 126 height 32
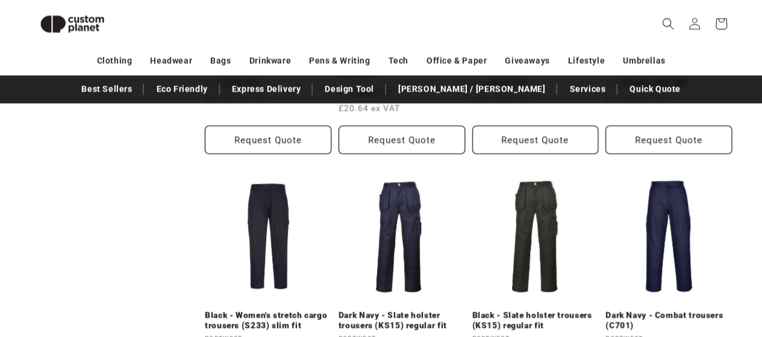
scroll to position [886, 0]
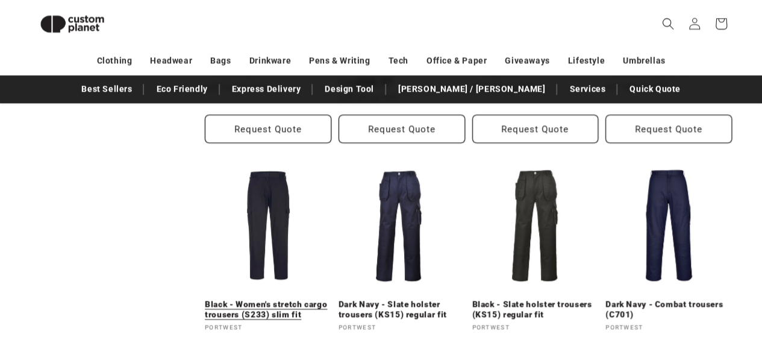
click at [272, 299] on link "Black - Women's stretch cargo trousers (S233) slim fit" at bounding box center [268, 309] width 126 height 21
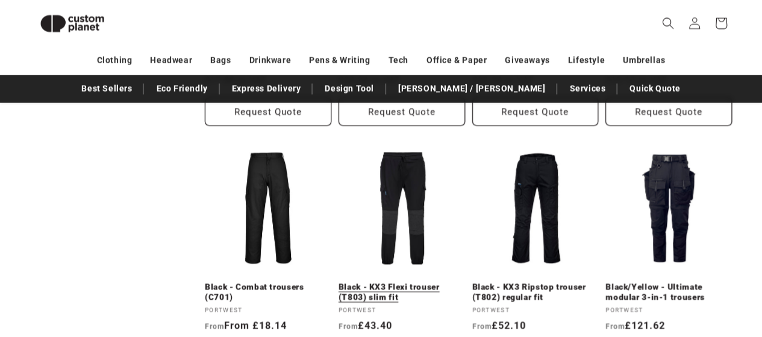
scroll to position [1187, 0]
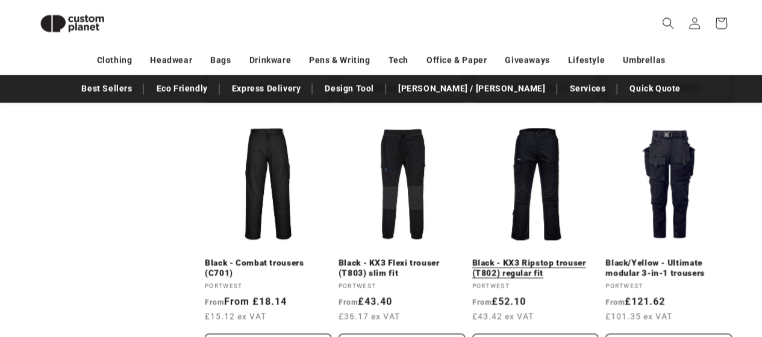
click at [545, 258] on link "Black - KX3 Ripstop trouser (T802) regular fit" at bounding box center [535, 268] width 126 height 21
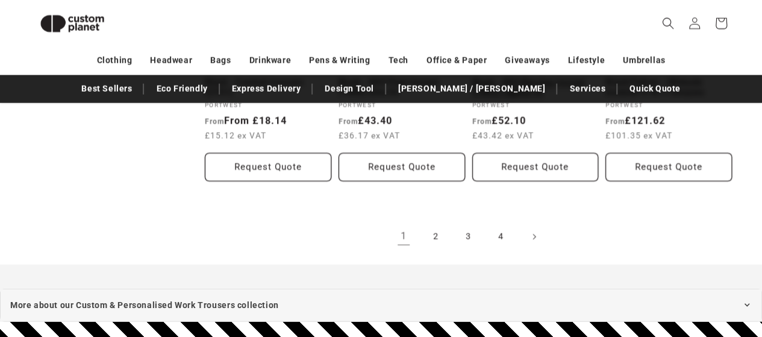
scroll to position [1308, 0]
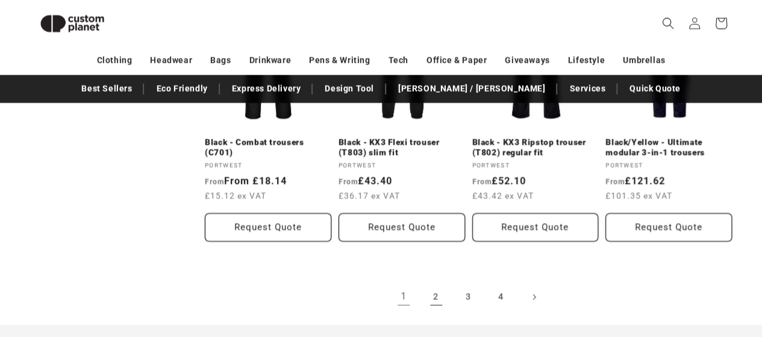
click at [437, 293] on link "2" at bounding box center [436, 297] width 26 height 26
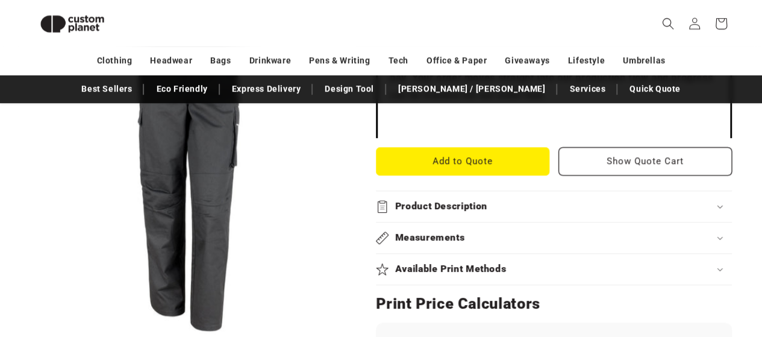
scroll to position [465, 0]
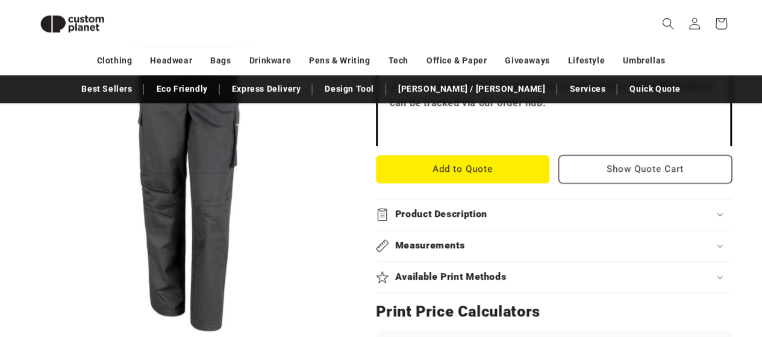
click at [425, 216] on h2 "Product Description" at bounding box center [441, 214] width 92 height 13
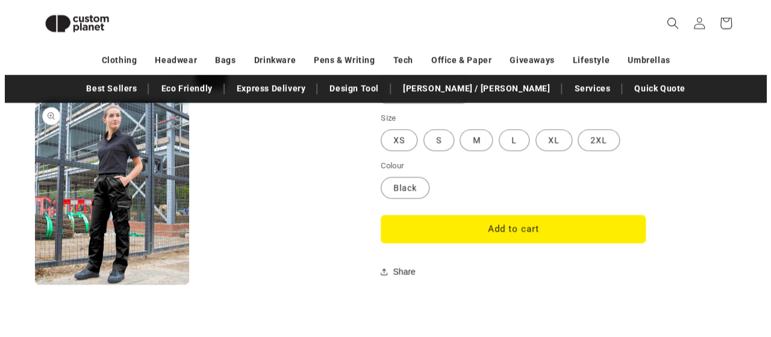
scroll to position [1188, 0]
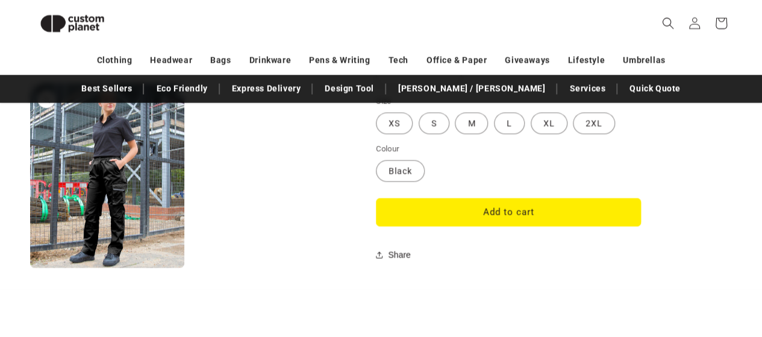
click at [30, 268] on button "Open media 2 in modal" at bounding box center [30, 268] width 0 height 0
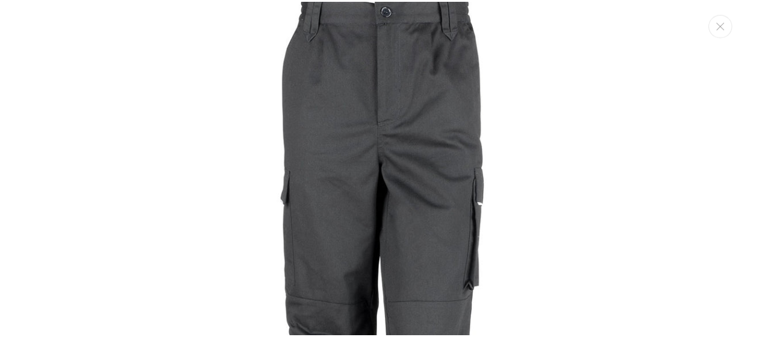
scroll to position [0, 0]
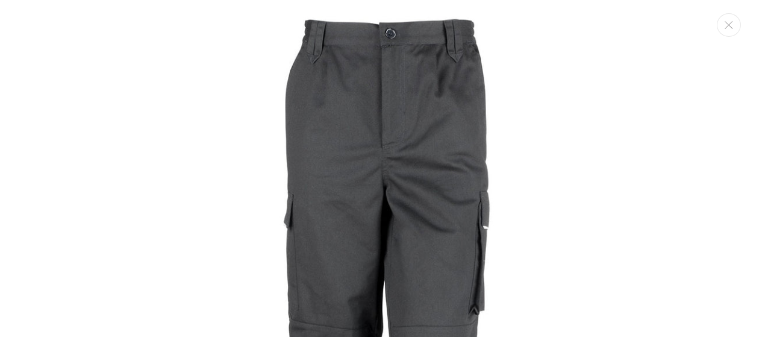
click at [606, 200] on img "Media gallery" at bounding box center [385, 331] width 638 height 638
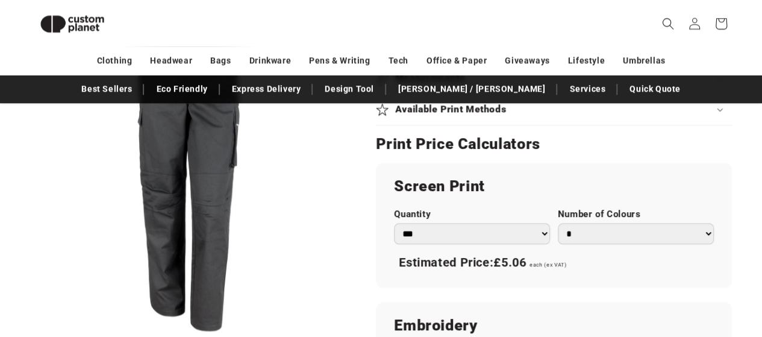
scroll to position [646, 0]
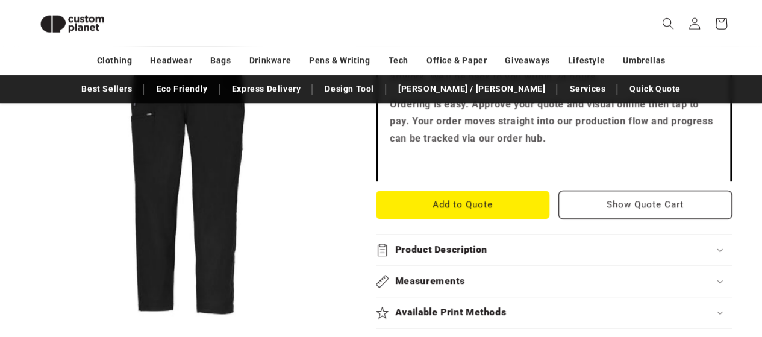
scroll to position [465, 0]
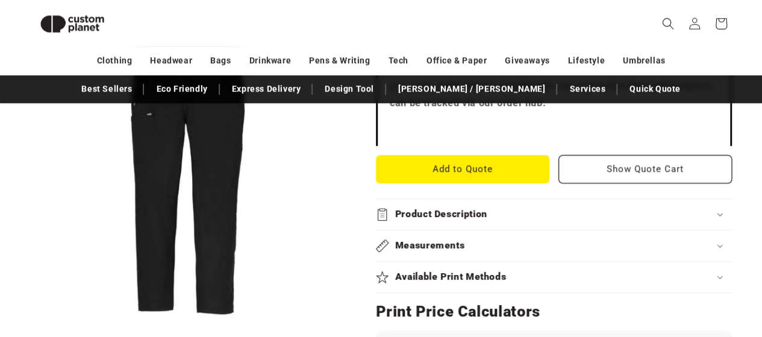
click at [425, 208] on h2 "Product Description" at bounding box center [441, 214] width 92 height 13
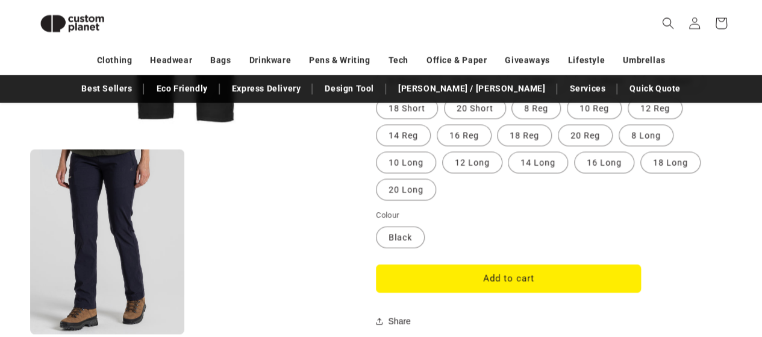
scroll to position [1248, 0]
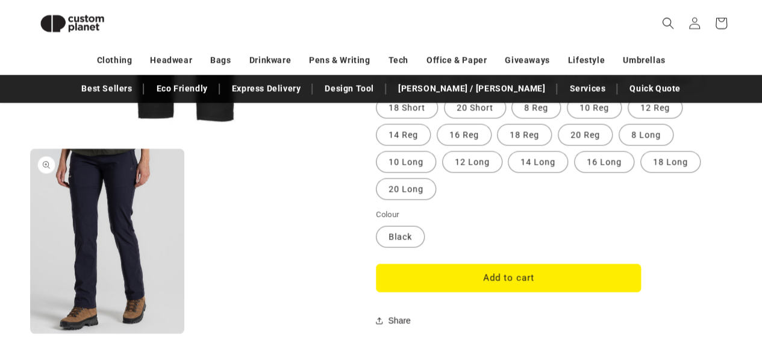
click at [30, 334] on button "Open media 2 in modal" at bounding box center [30, 334] width 0 height 0
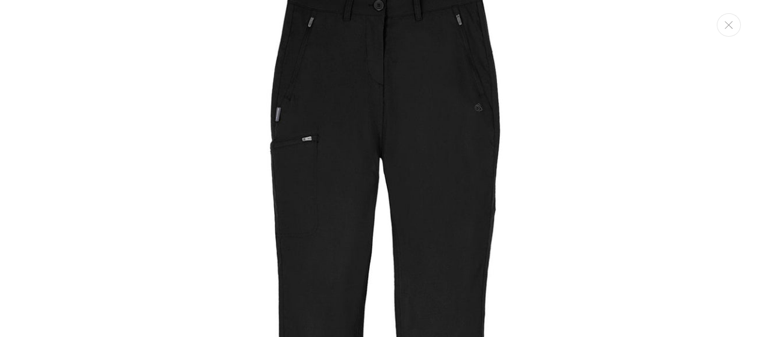
scroll to position [0, 0]
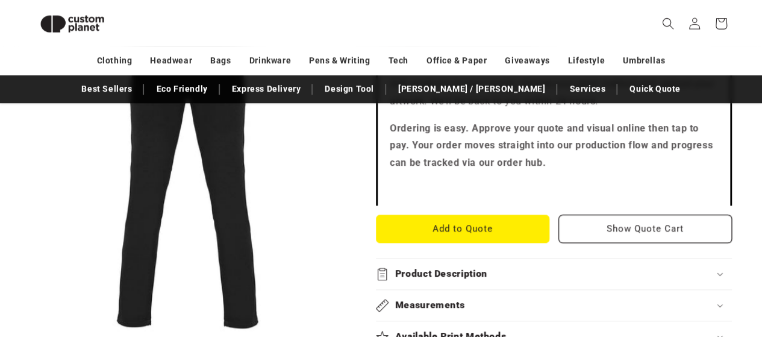
scroll to position [465, 0]
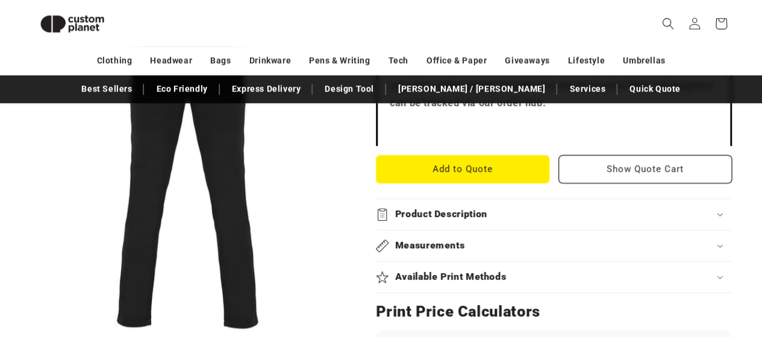
click at [462, 201] on summary "Product Description" at bounding box center [554, 214] width 356 height 31
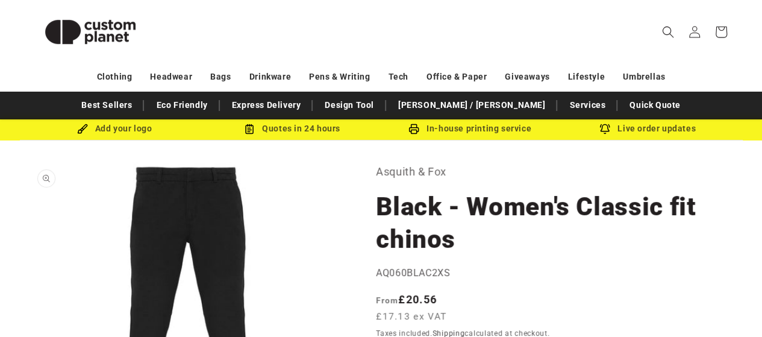
scroll to position [0, 0]
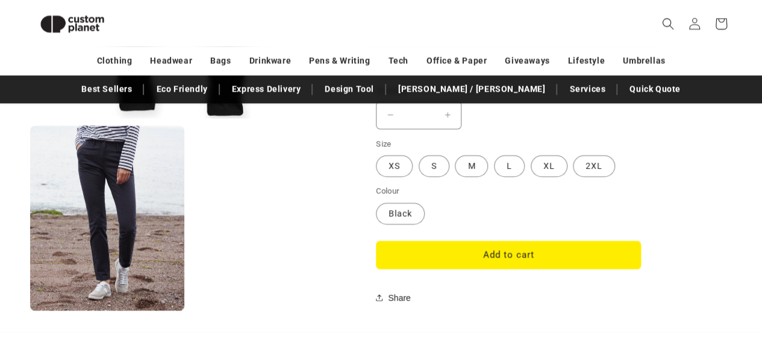
scroll to position [1067, 0]
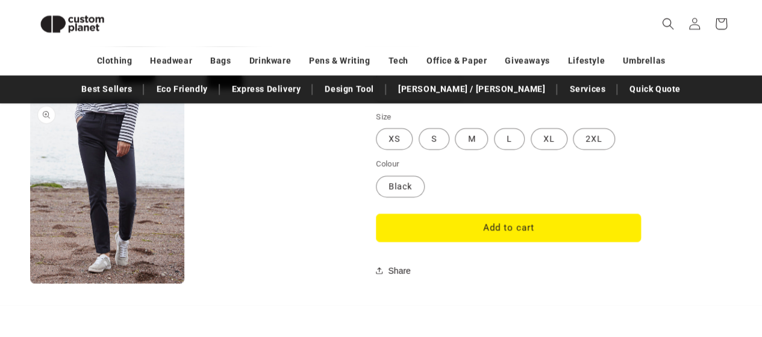
click at [30, 283] on button "Open media 2 in modal" at bounding box center [30, 283] width 0 height 0
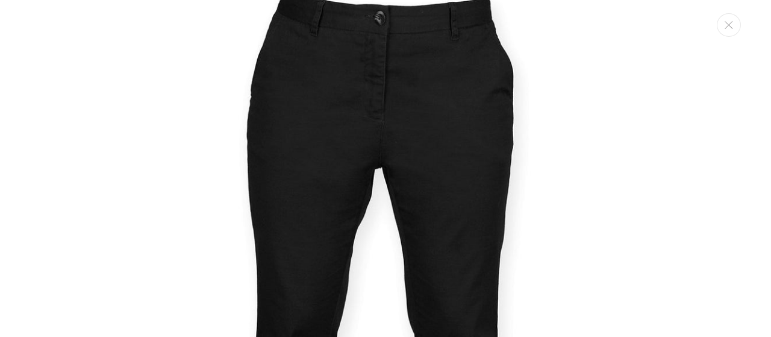
scroll to position [0, 0]
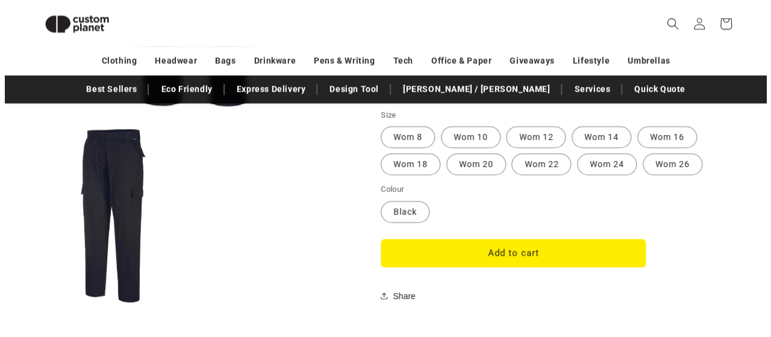
scroll to position [1067, 0]
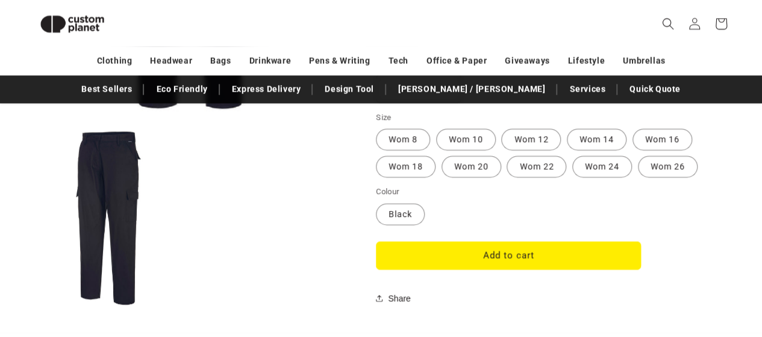
click at [30, 311] on button "Open media 2 in modal" at bounding box center [30, 311] width 0 height 0
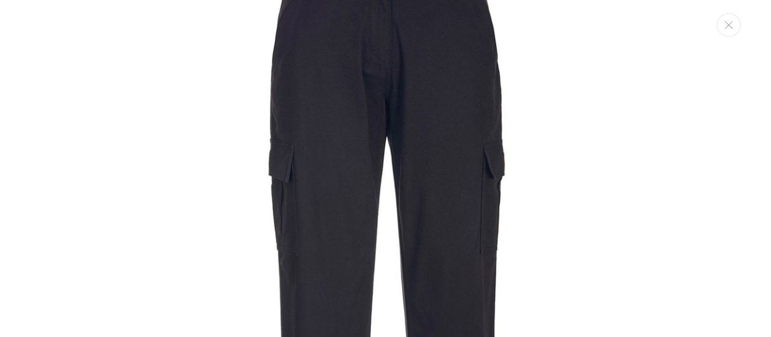
scroll to position [0, 0]
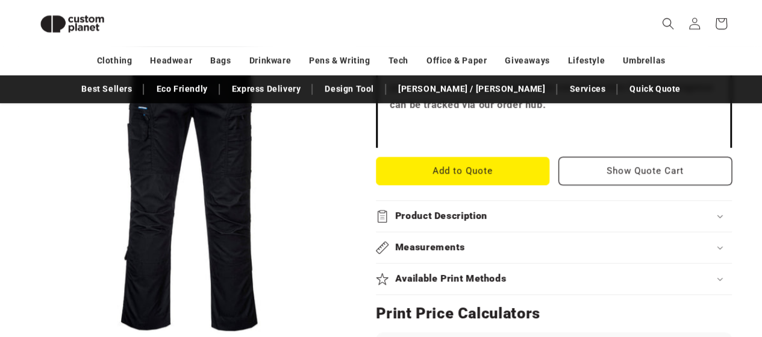
scroll to position [465, 0]
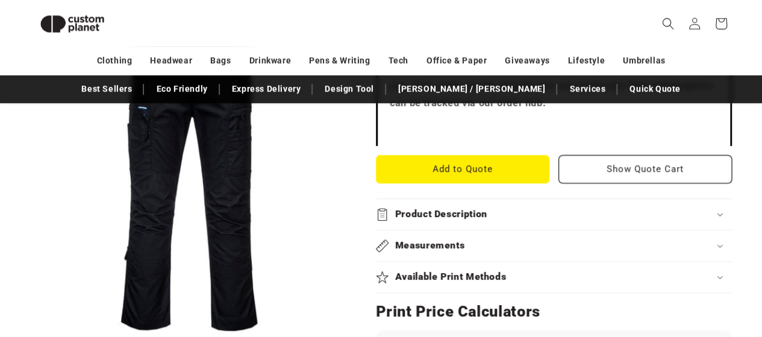
click at [417, 213] on h2 "Product Description" at bounding box center [441, 214] width 92 height 13
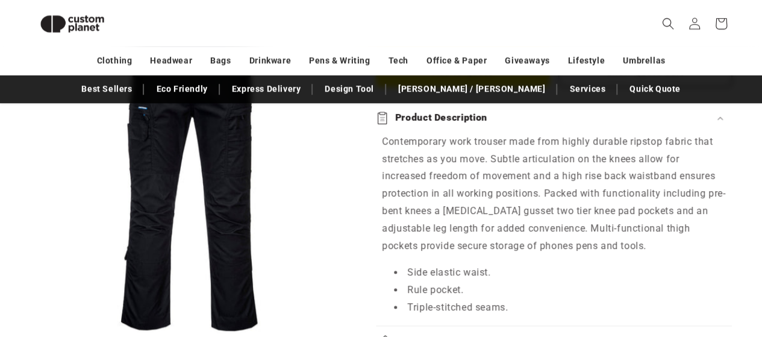
scroll to position [586, 0]
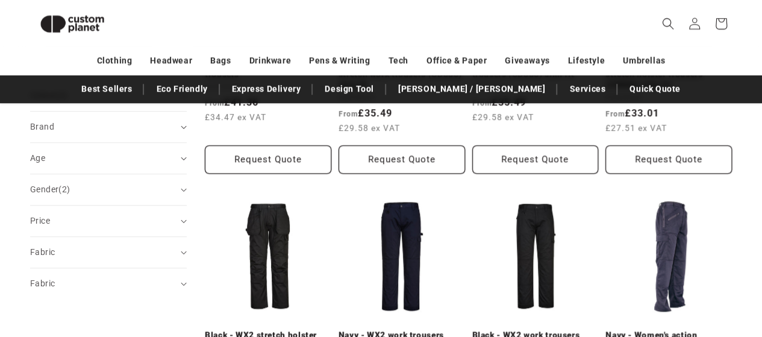
scroll to position [645, 0]
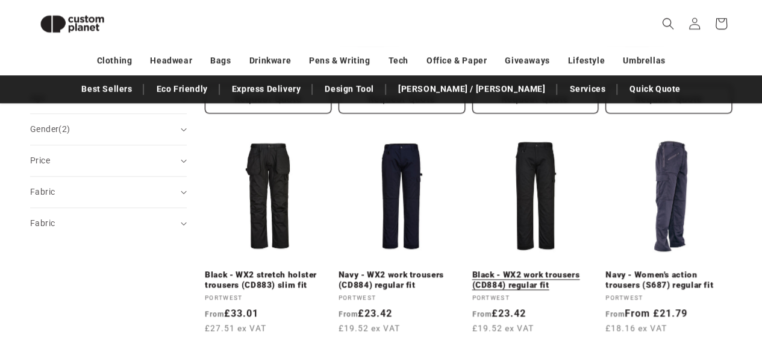
click at [530, 269] on link "Black - WX2 work trousers (CD884) regular fit" at bounding box center [535, 279] width 126 height 21
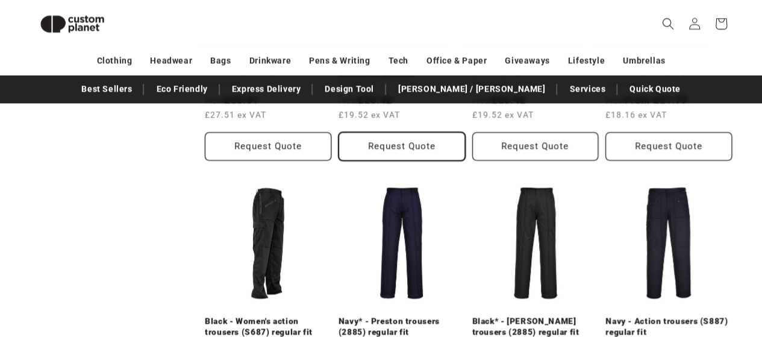
scroll to position [886, 0]
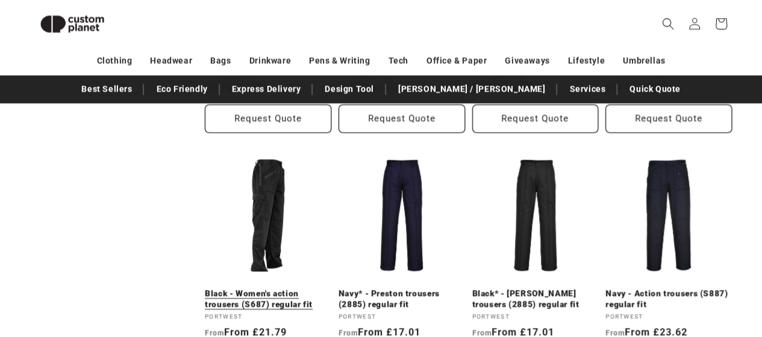
click at [266, 288] on link "Black - Women's action trousers (S687) regular fit" at bounding box center [268, 298] width 126 height 21
click at [287, 288] on link "Black - Women's action trousers (S687) regular fit" at bounding box center [268, 298] width 126 height 21
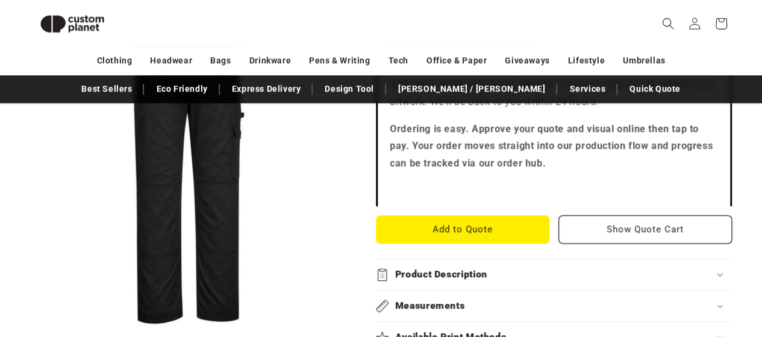
scroll to position [526, 0]
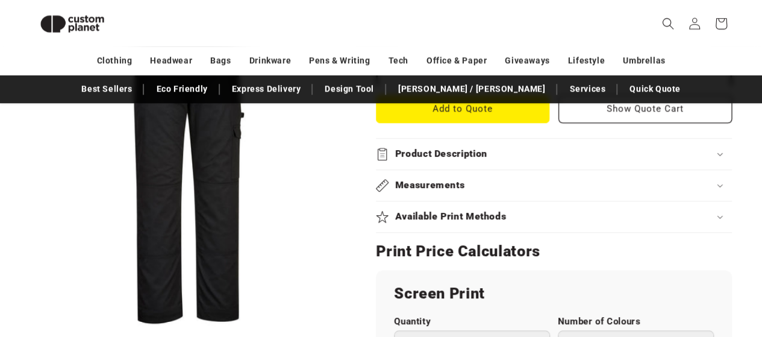
click at [464, 151] on h2 "Product Description" at bounding box center [441, 154] width 92 height 13
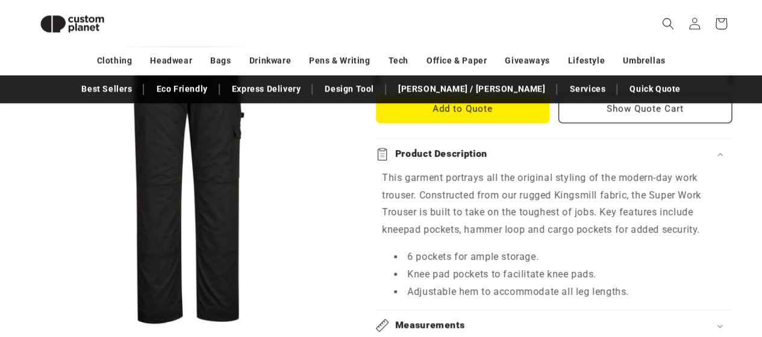
scroll to position [586, 0]
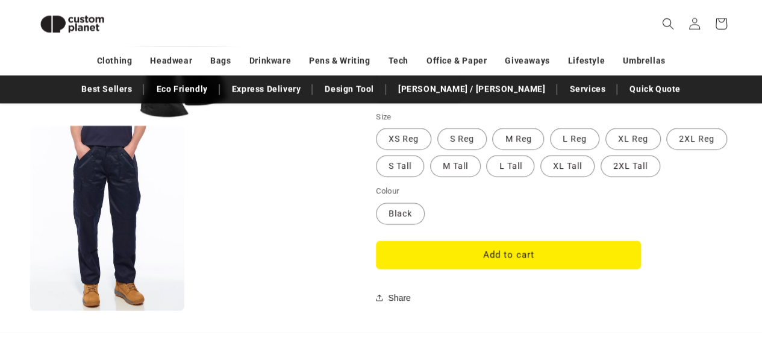
scroll to position [1128, 0]
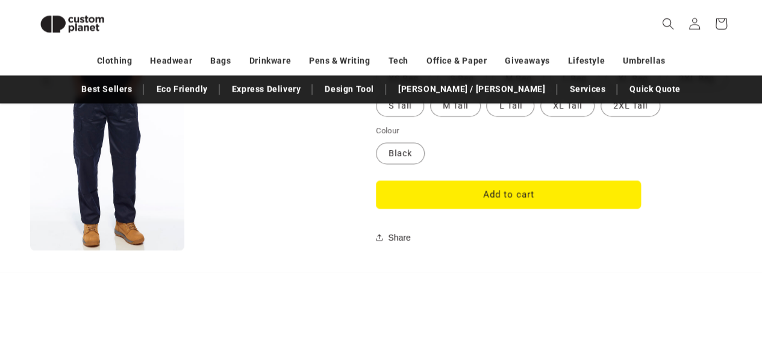
click at [30, 250] on button "Open media 2 in modal" at bounding box center [30, 250] width 0 height 0
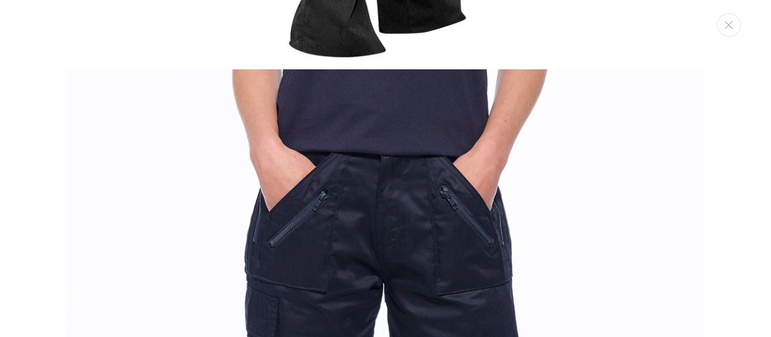
scroll to position [530, 0]
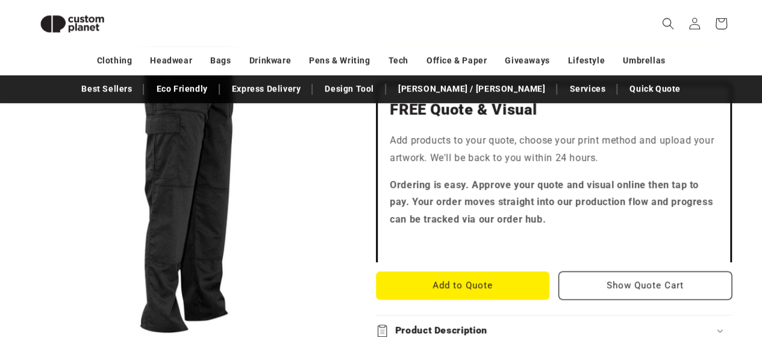
scroll to position [465, 0]
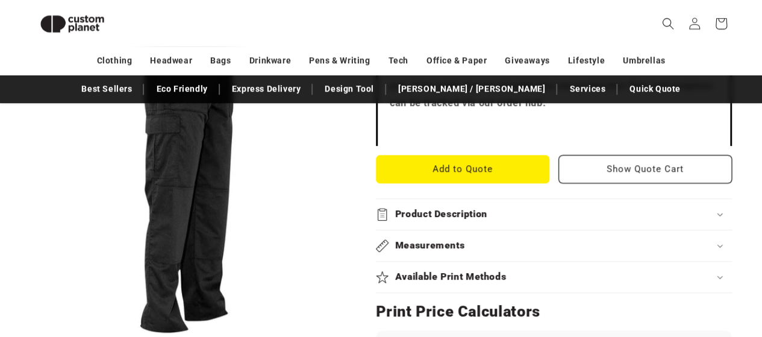
click at [467, 212] on h2 "Product Description" at bounding box center [441, 214] width 92 height 13
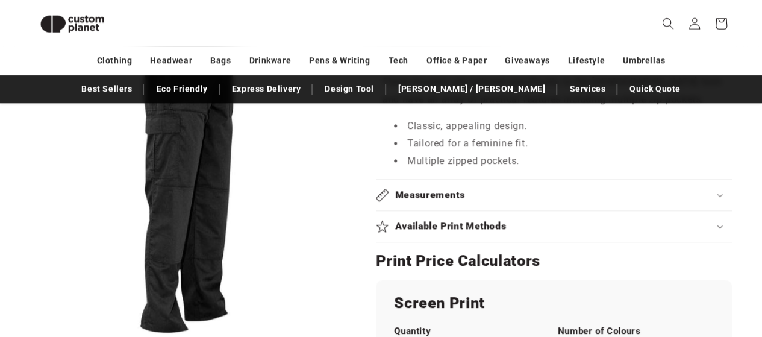
scroll to position [646, 0]
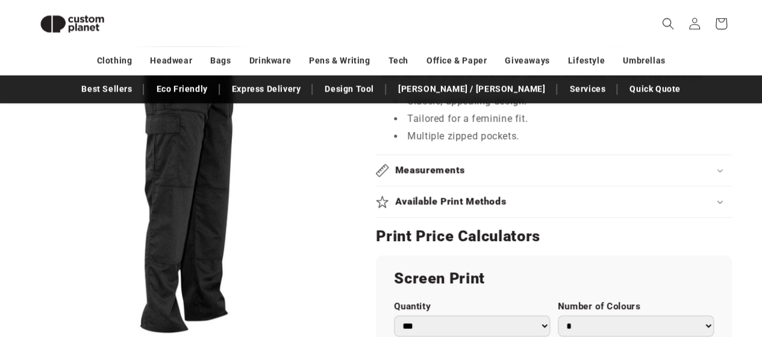
click at [439, 175] on summary "Measurements" at bounding box center [554, 170] width 356 height 31
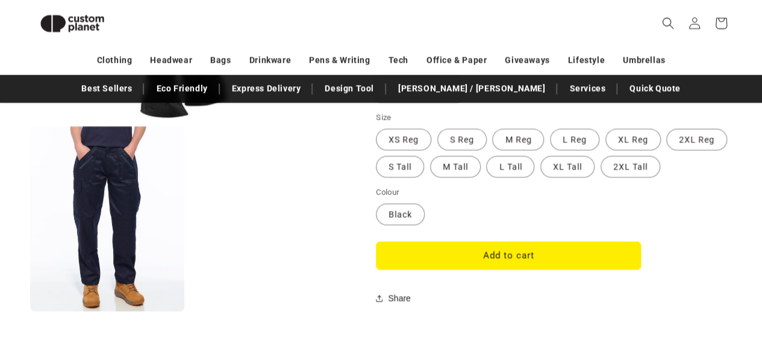
scroll to position [1128, 0]
